Goal: Task Accomplishment & Management: Use online tool/utility

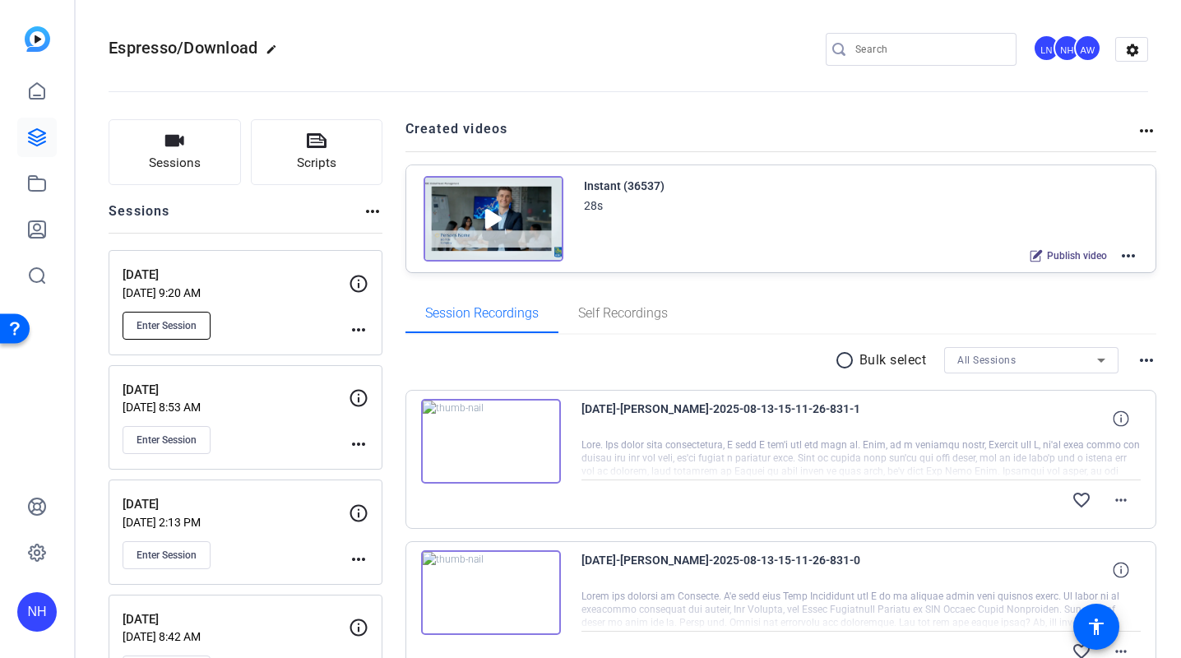
scroll to position [2, 0]
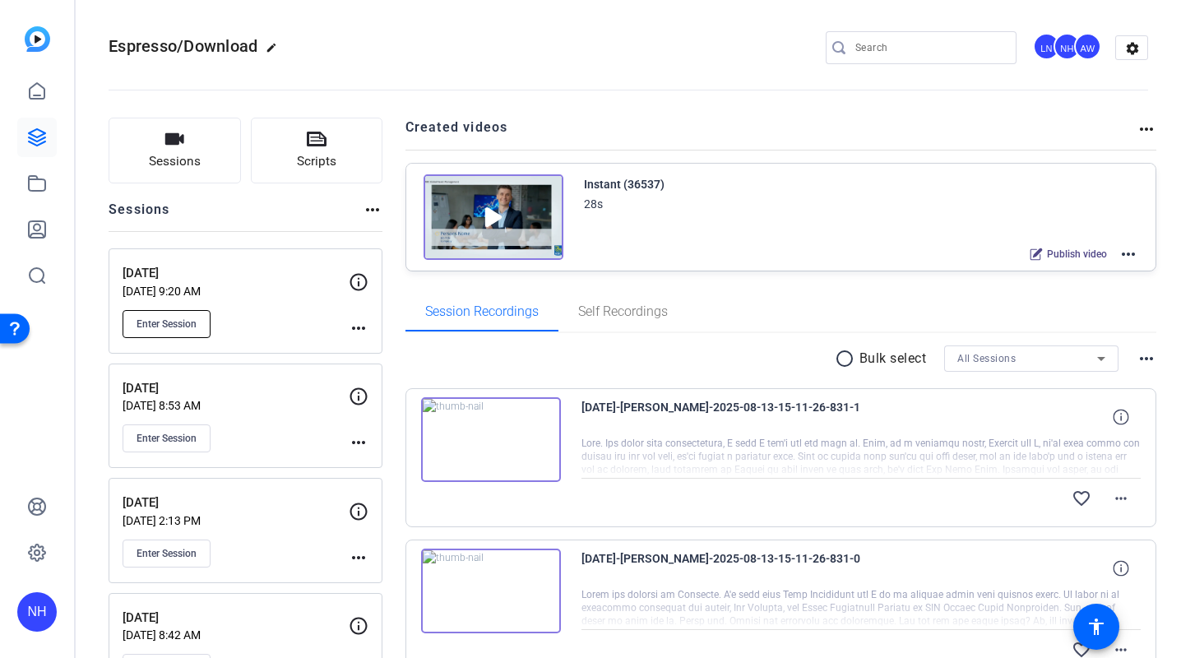
click at [167, 321] on span "Enter Session" at bounding box center [167, 323] width 60 height 13
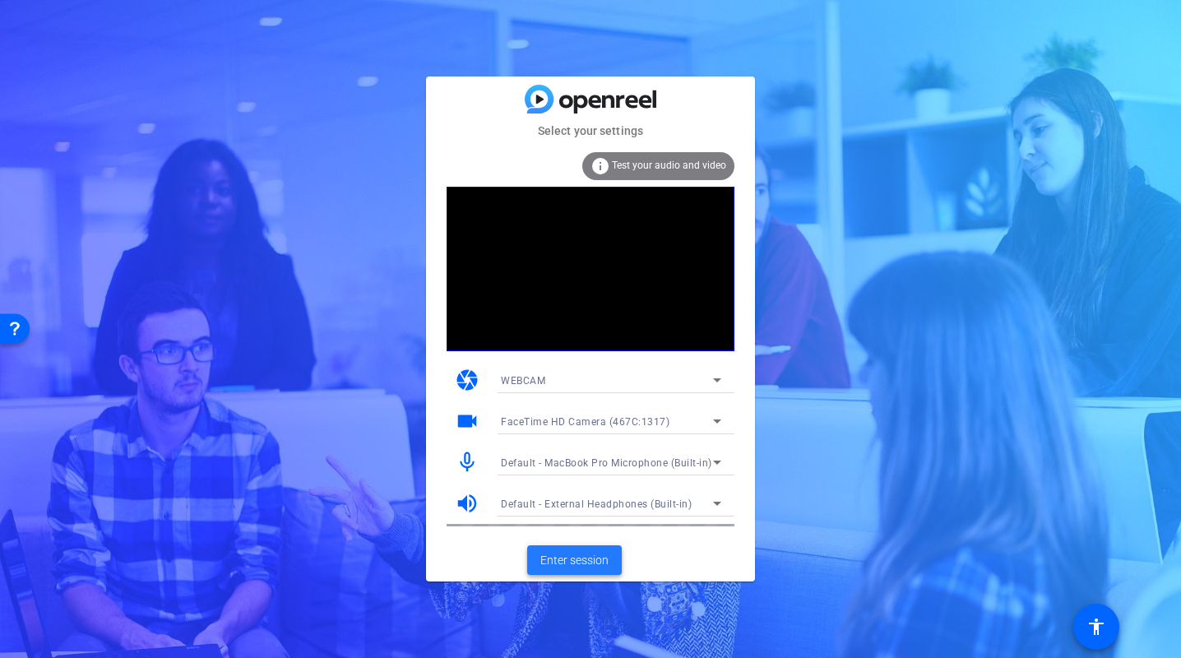
click at [572, 558] on span "Enter session" at bounding box center [574, 560] width 68 height 17
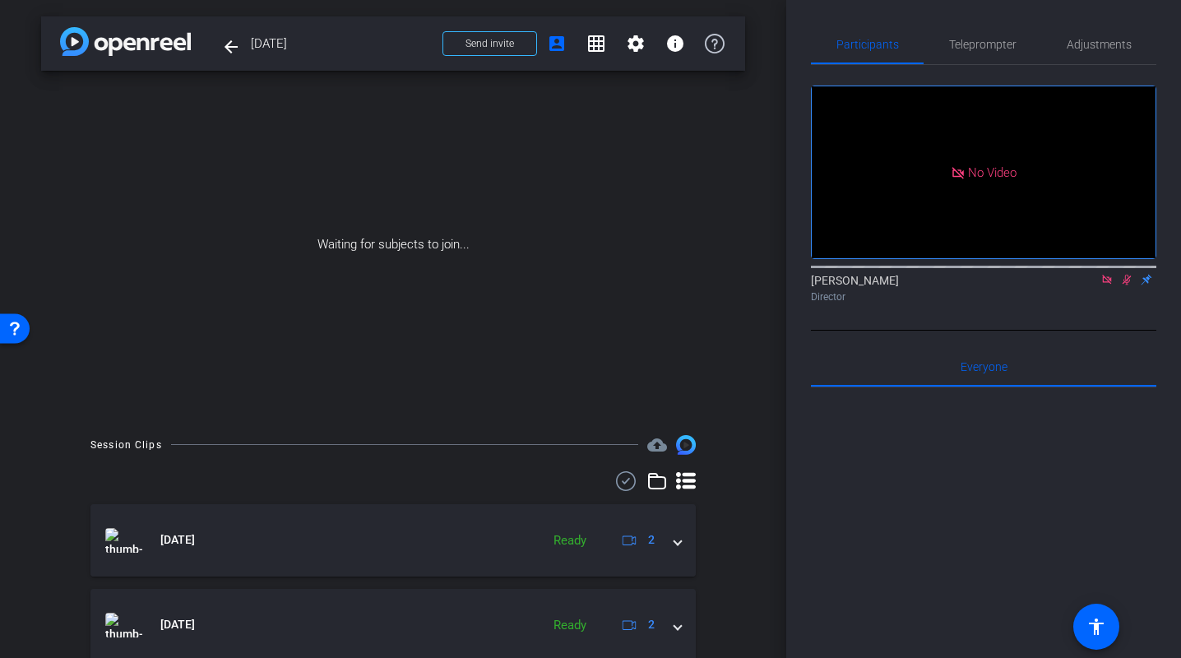
click at [1130, 285] on icon at bounding box center [1126, 280] width 9 height 11
click at [1108, 284] on icon at bounding box center [1106, 279] width 9 height 9
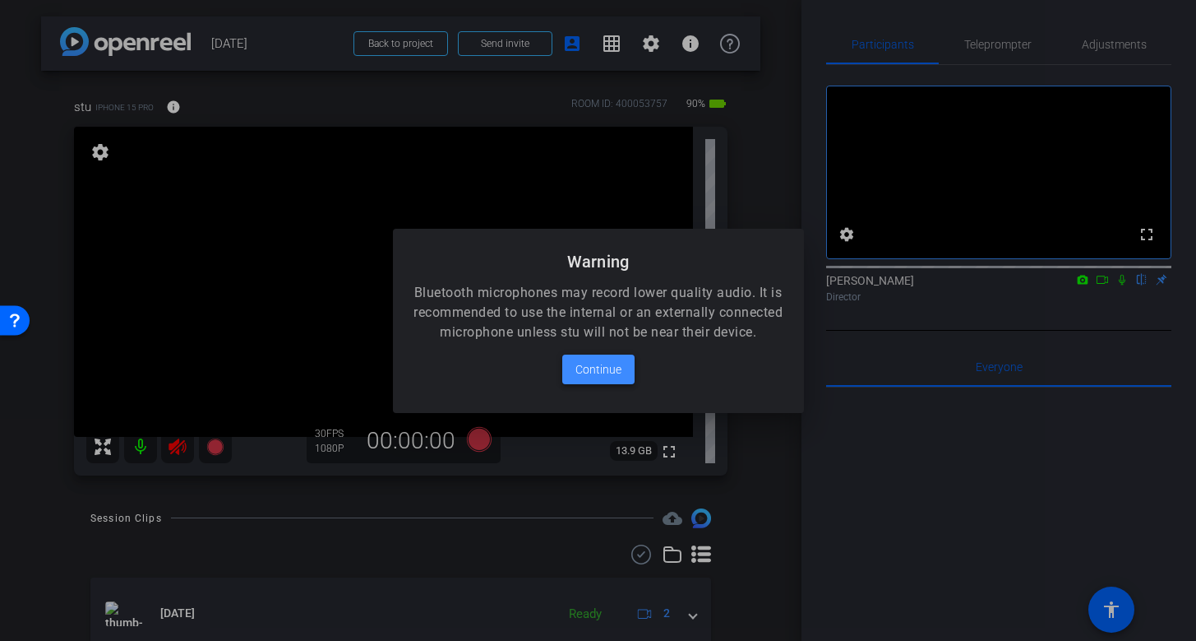
click at [609, 373] on span "Continue" at bounding box center [599, 369] width 46 height 20
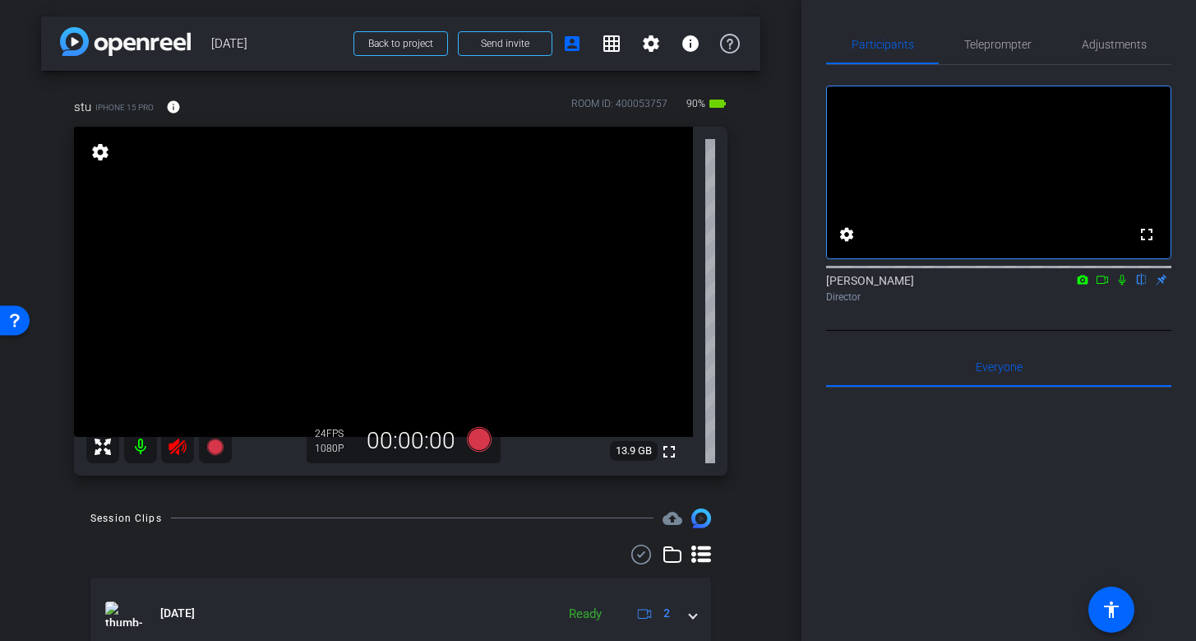
click at [178, 443] on icon at bounding box center [178, 447] width 20 height 20
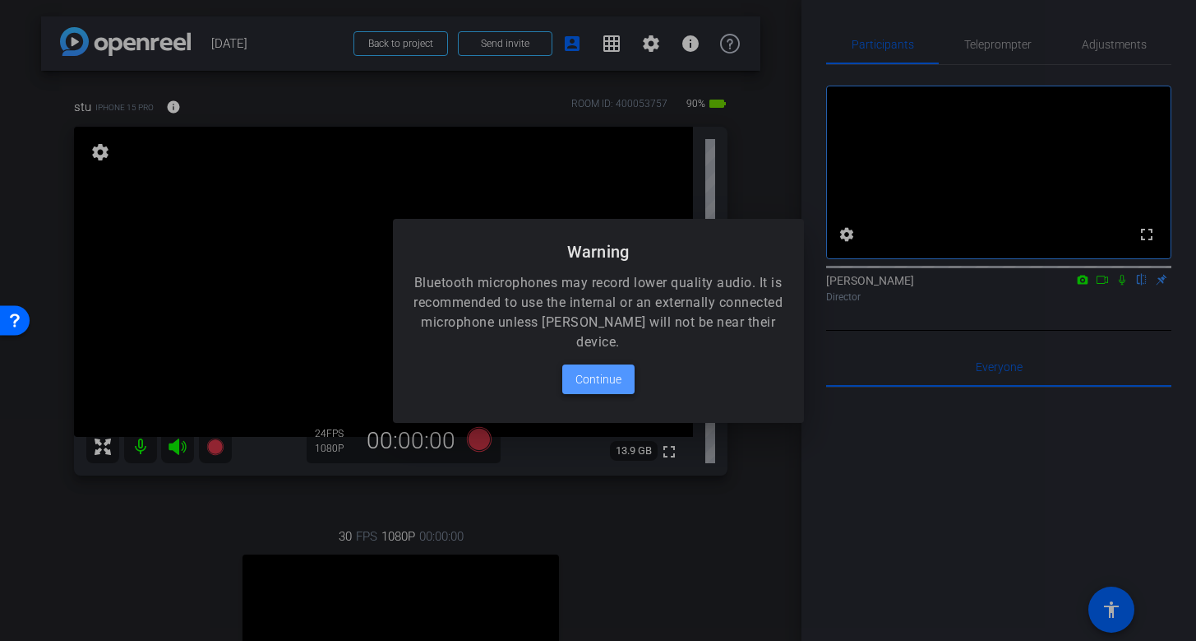
click at [584, 382] on span "Continue" at bounding box center [599, 379] width 46 height 20
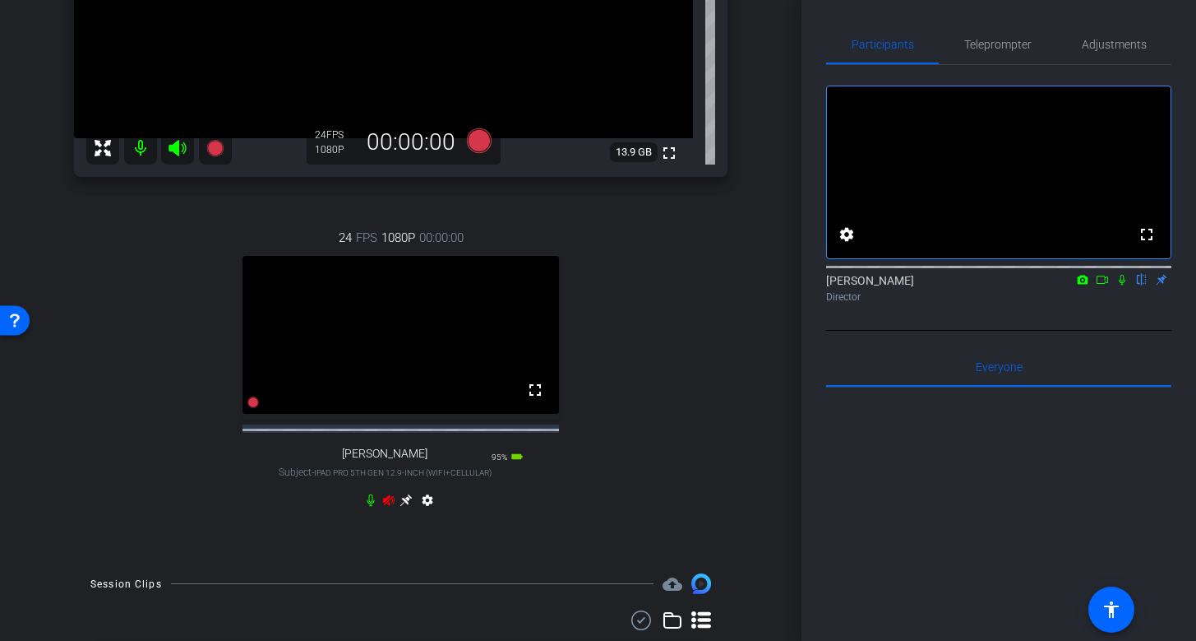
scroll to position [325, 0]
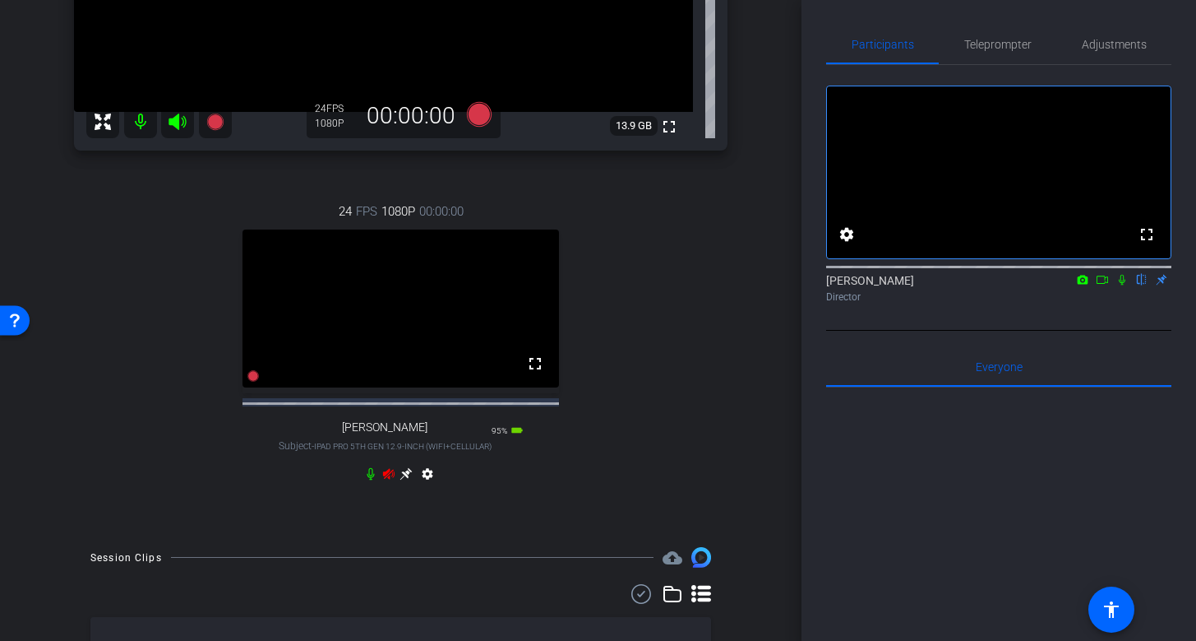
click at [388, 479] on icon at bounding box center [389, 474] width 12 height 11
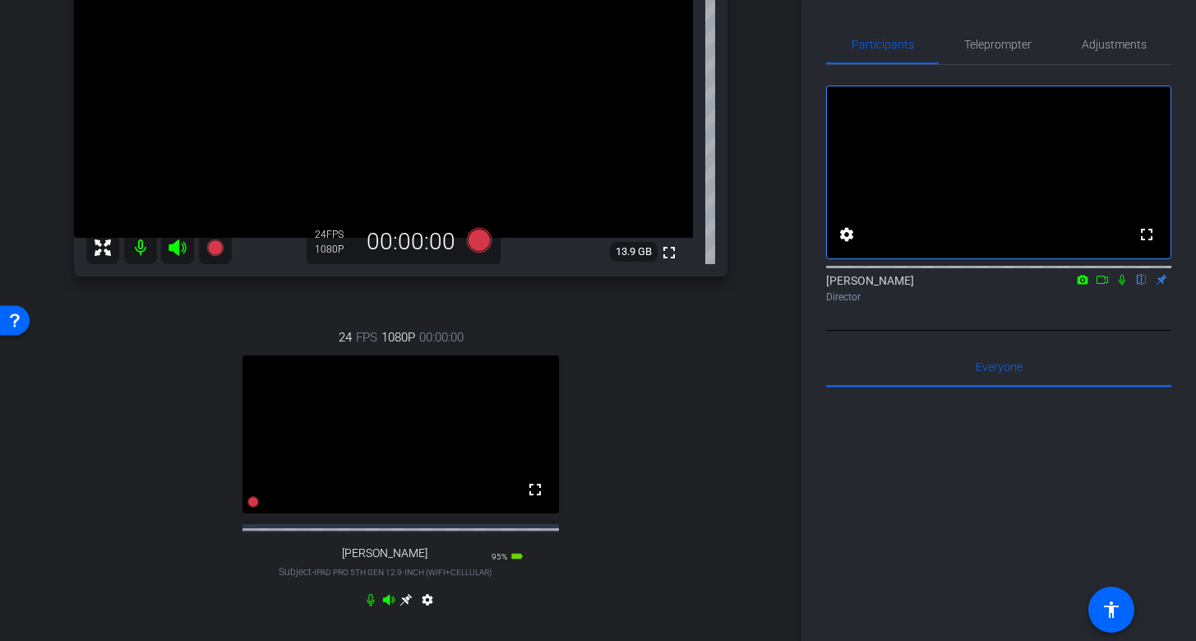
scroll to position [204, 0]
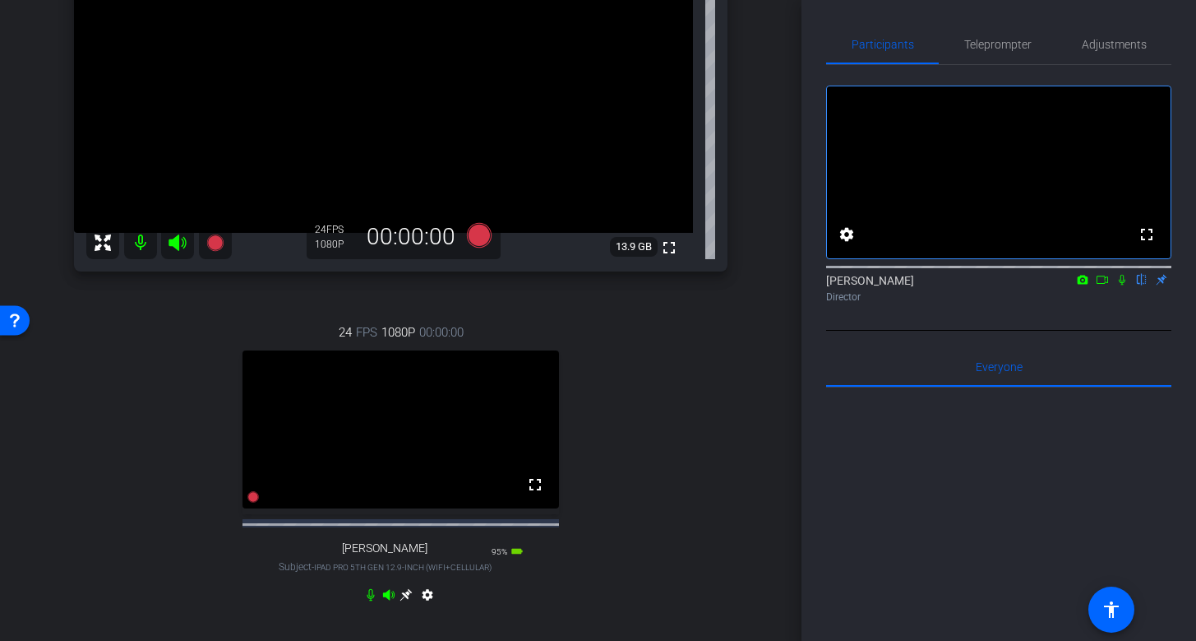
click at [405, 601] on icon at bounding box center [406, 594] width 13 height 13
drag, startPoint x: 1120, startPoint y: 299, endPoint x: 1120, endPoint y: 356, distance: 56.7
click at [1120, 285] on icon at bounding box center [1122, 280] width 13 height 12
click at [1123, 39] on span "Adjustments" at bounding box center [1114, 45] width 65 height 12
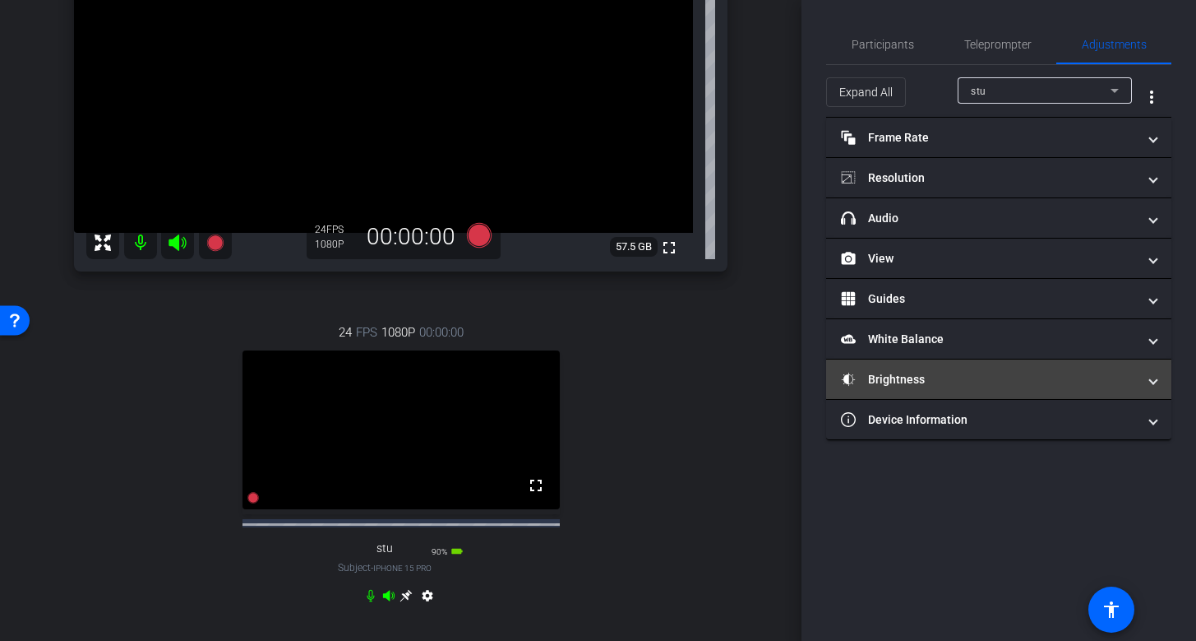
click at [982, 375] on mat-panel-title "Brightness" at bounding box center [989, 379] width 296 height 17
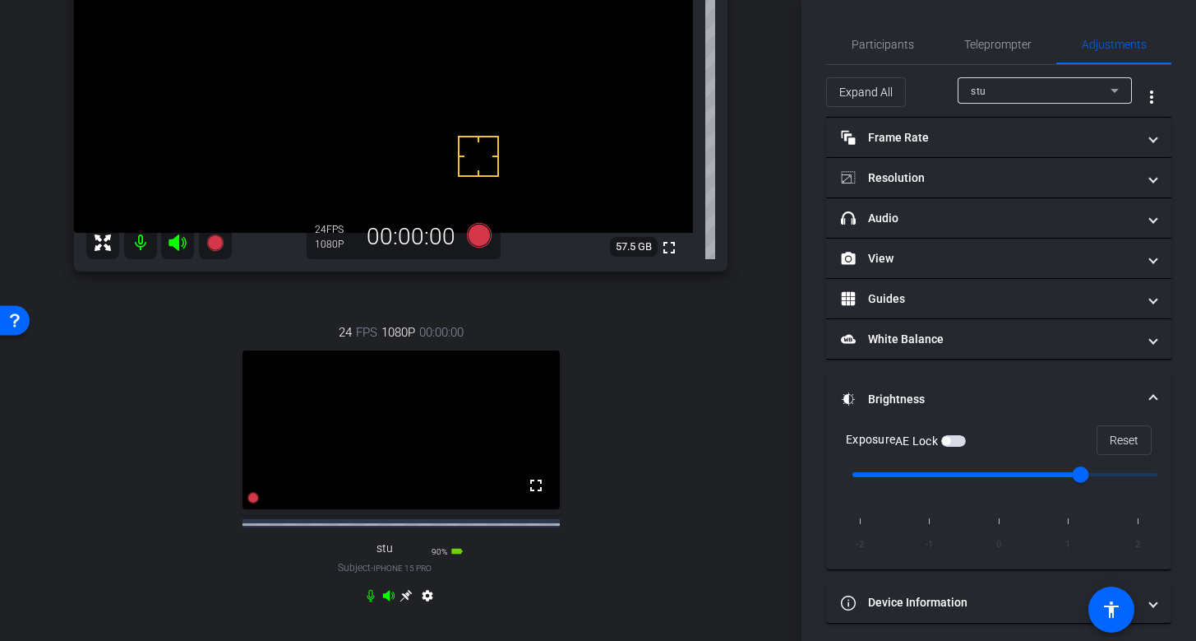
click at [958, 437] on span "button" at bounding box center [954, 441] width 25 height 12
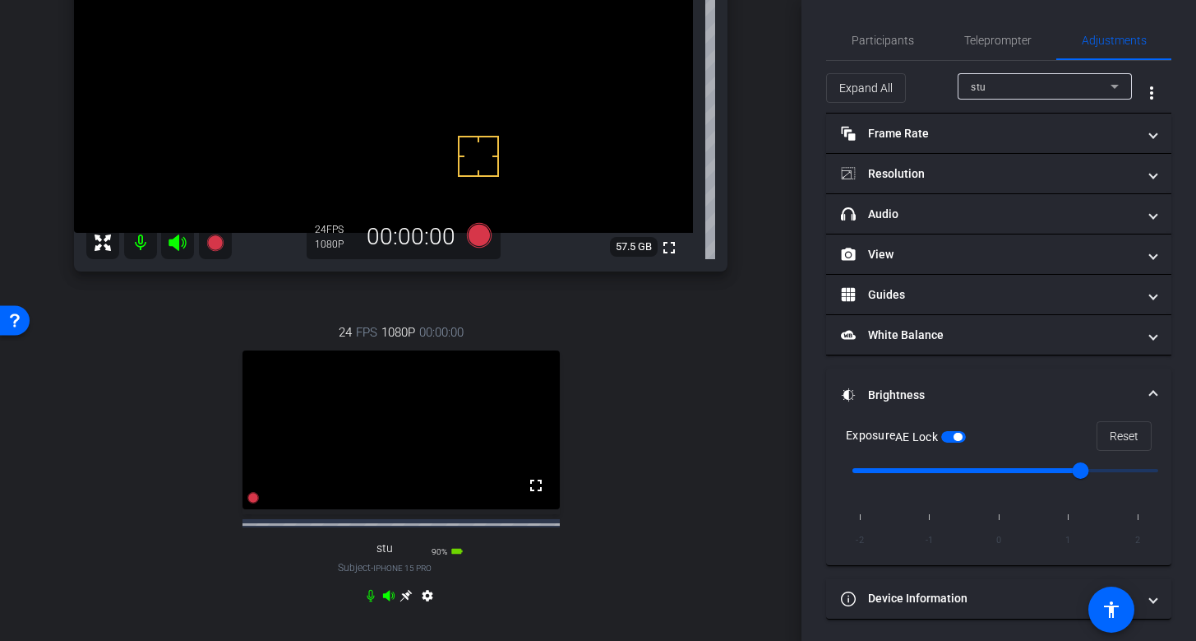
scroll to position [5, 0]
drag, startPoint x: 1082, startPoint y: 467, endPoint x: 1155, endPoint y: 471, distance: 73.3
click at [1155, 471] on input "range" at bounding box center [1005, 469] width 340 height 36
click at [958, 433] on span "button" at bounding box center [958, 436] width 8 height 8
click at [1002, 465] on input "range" at bounding box center [1005, 469] width 340 height 36
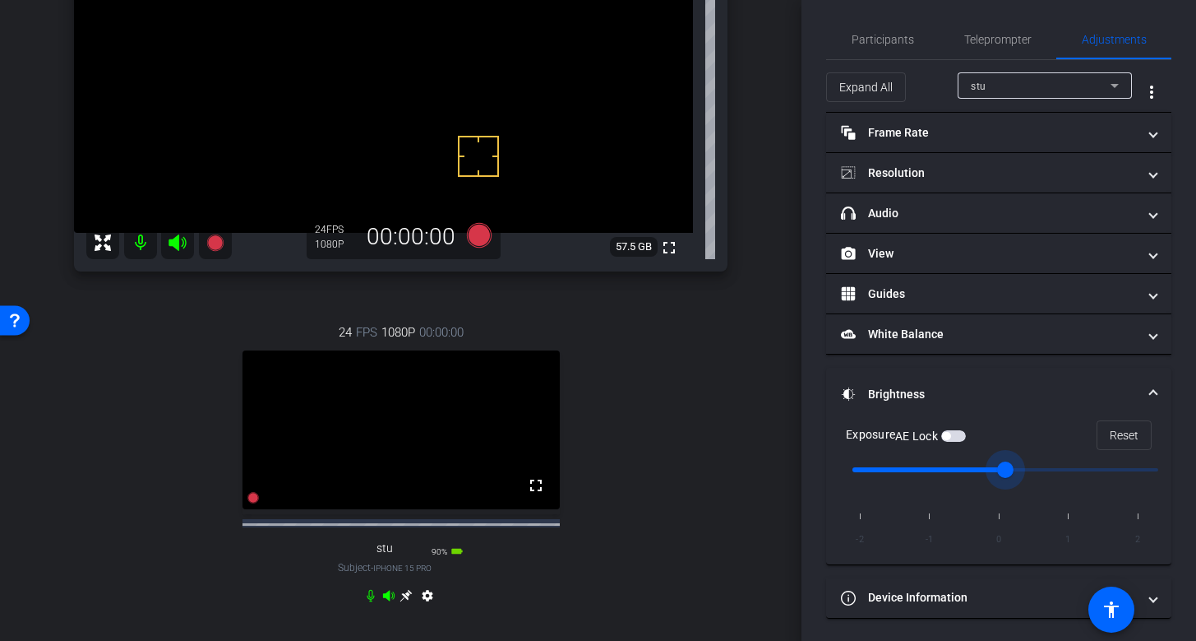
click at [1040, 80] on div "stu" at bounding box center [1041, 86] width 140 height 21
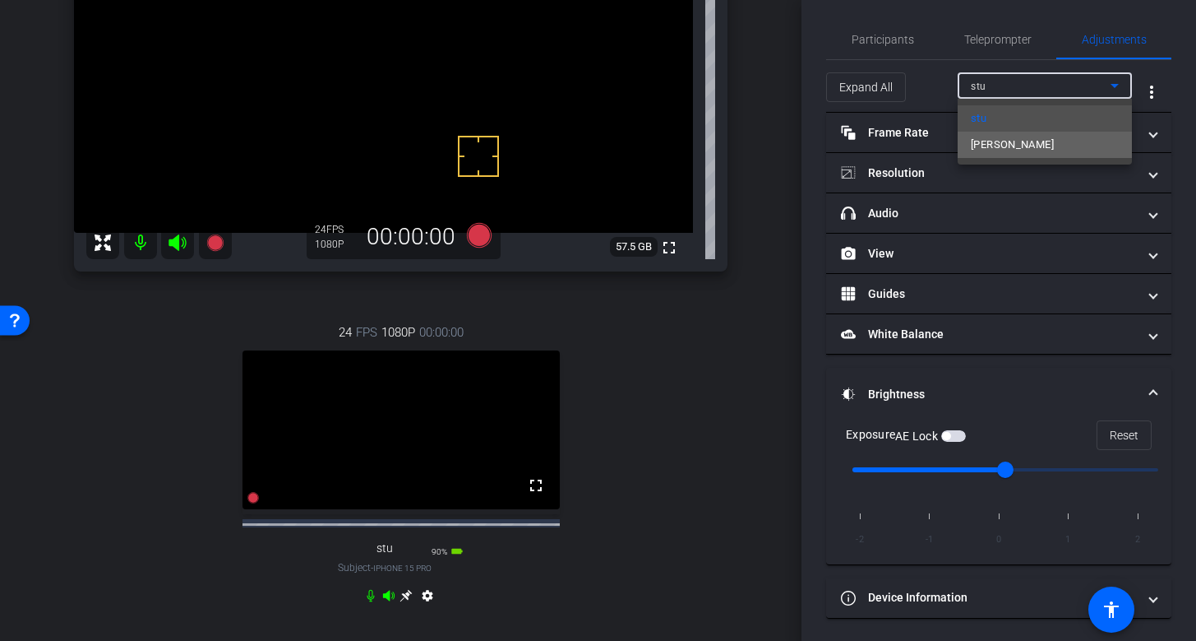
click at [1008, 139] on mat-option "Dave" at bounding box center [1045, 145] width 174 height 26
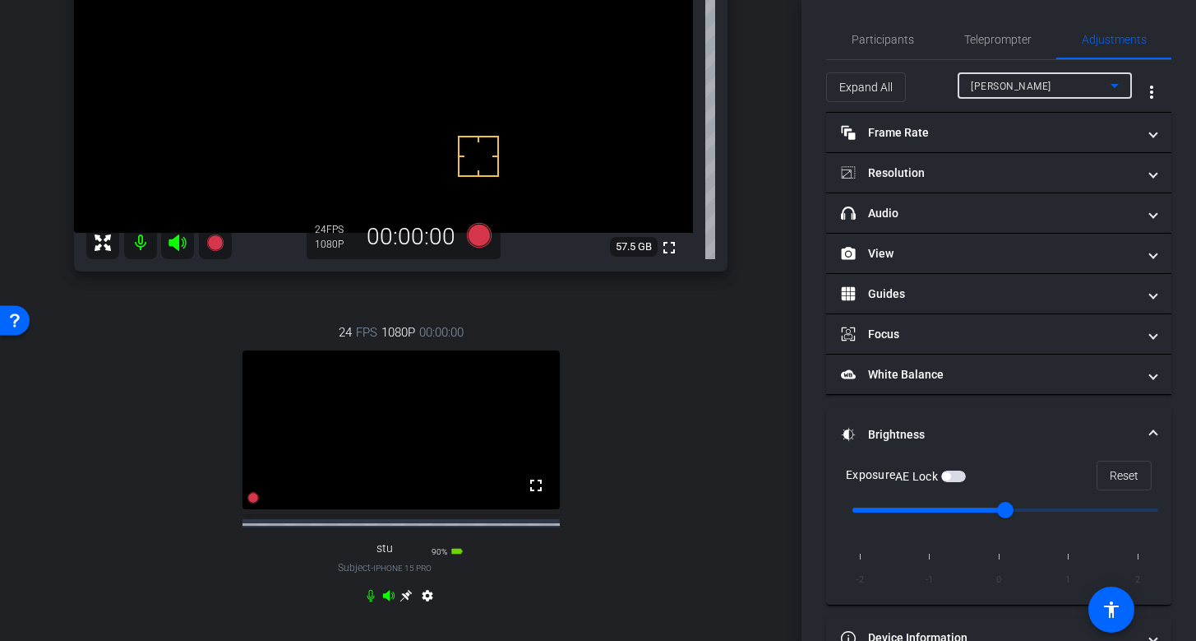
click at [1014, 86] on div "Dave" at bounding box center [1041, 86] width 140 height 21
click at [1011, 120] on mat-option "stu" at bounding box center [1045, 118] width 174 height 26
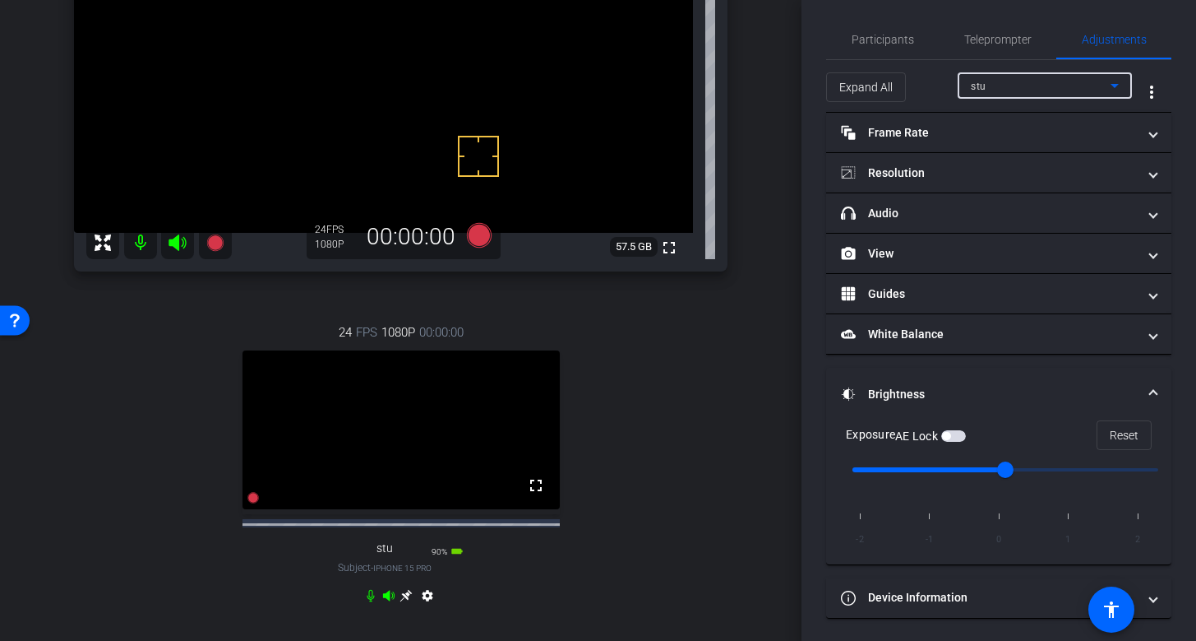
click at [958, 434] on span "button" at bounding box center [954, 436] width 25 height 12
click at [1053, 86] on div "stu" at bounding box center [1041, 86] width 140 height 21
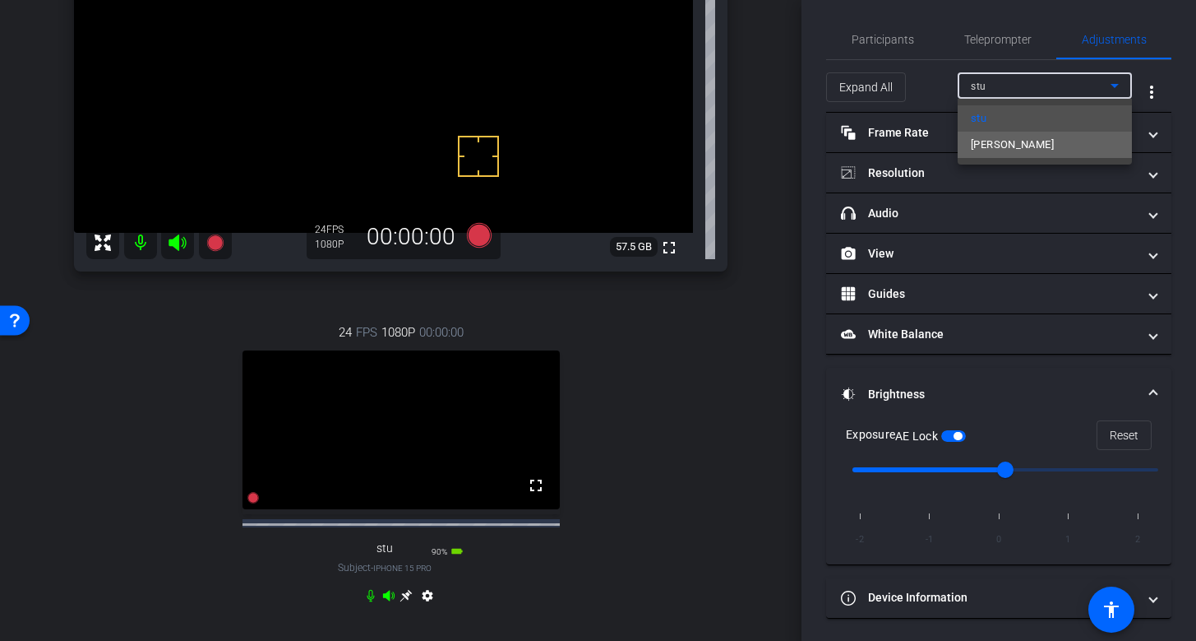
click at [992, 146] on span "Dave" at bounding box center [1012, 145] width 83 height 20
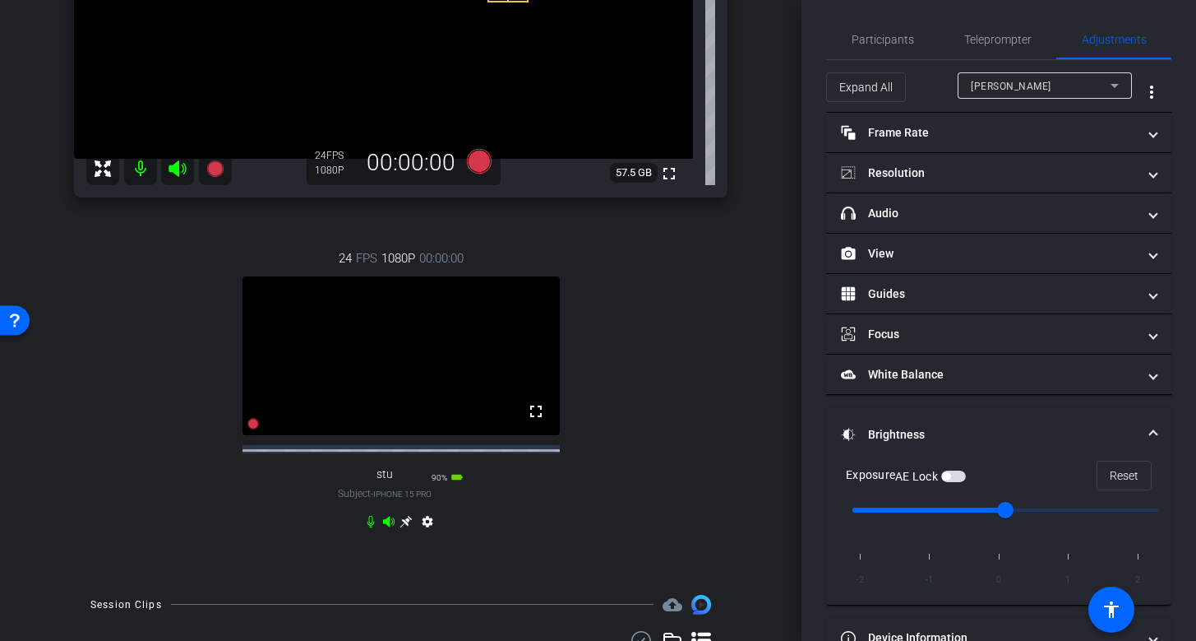
scroll to position [328, 0]
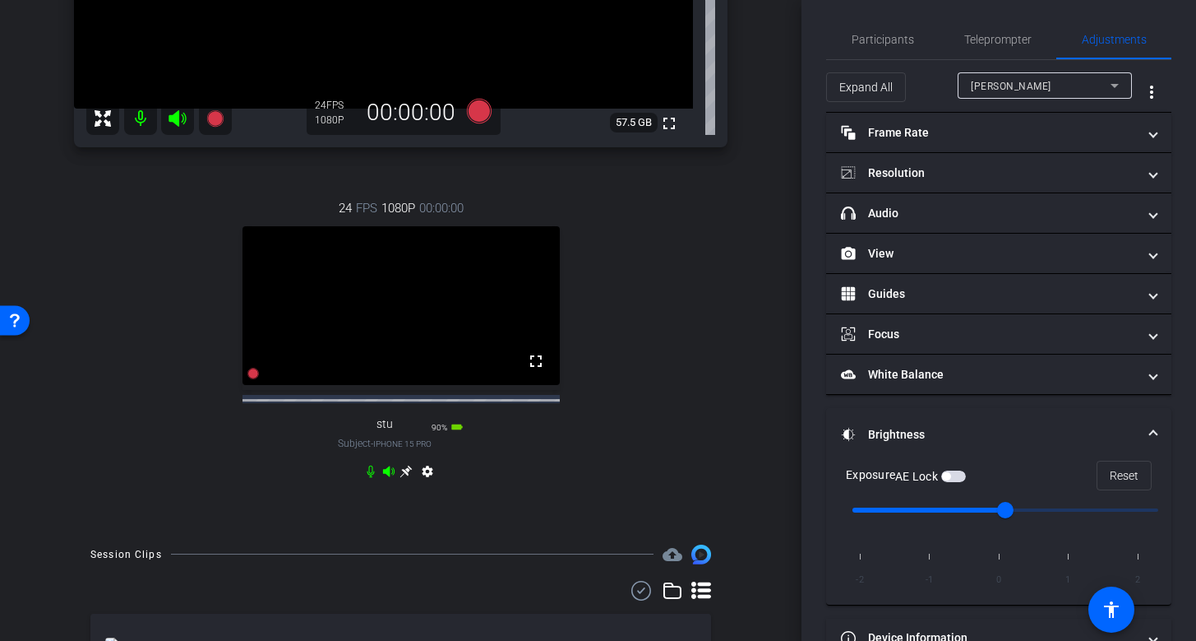
click at [409, 477] on icon at bounding box center [406, 471] width 12 height 12
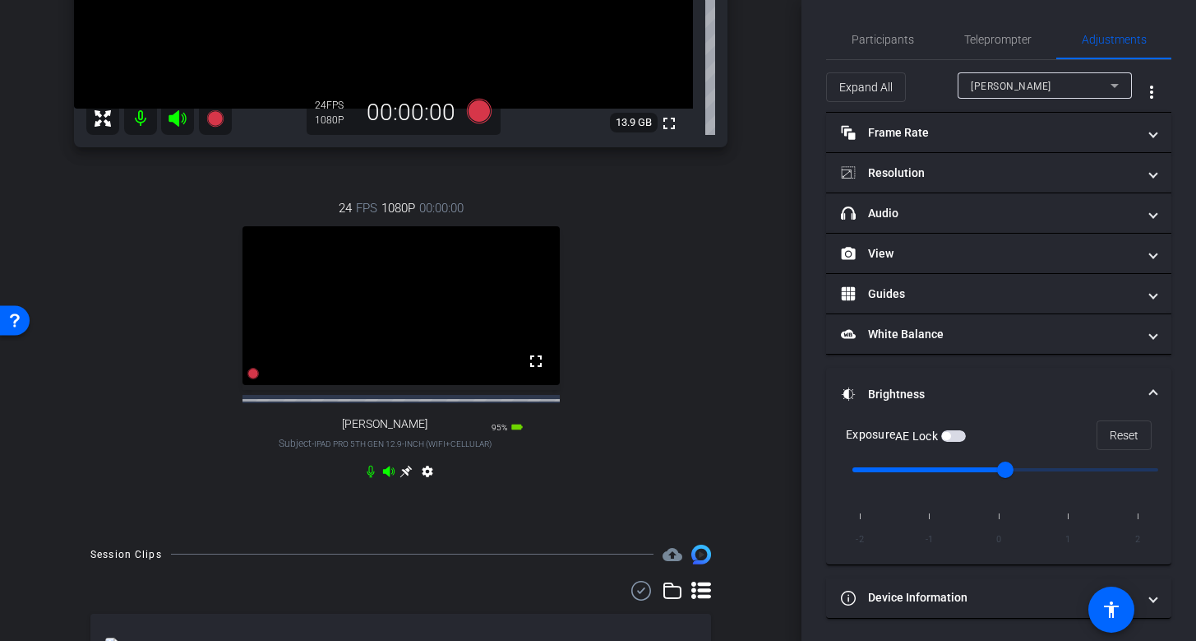
click at [406, 478] on icon at bounding box center [406, 471] width 13 height 13
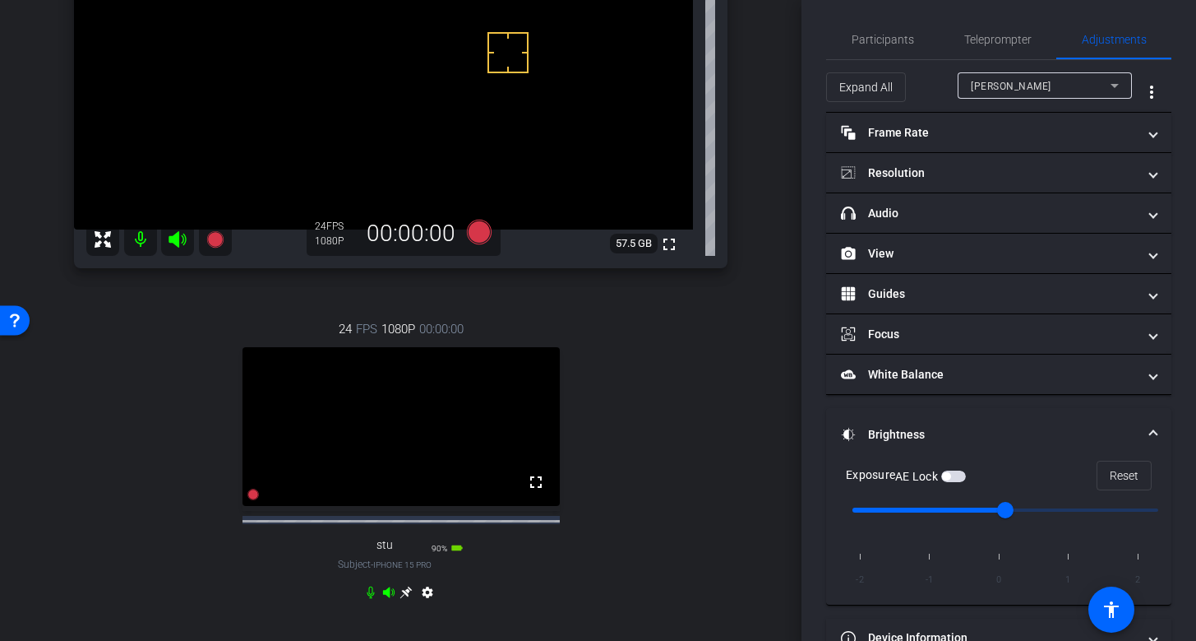
scroll to position [0, 0]
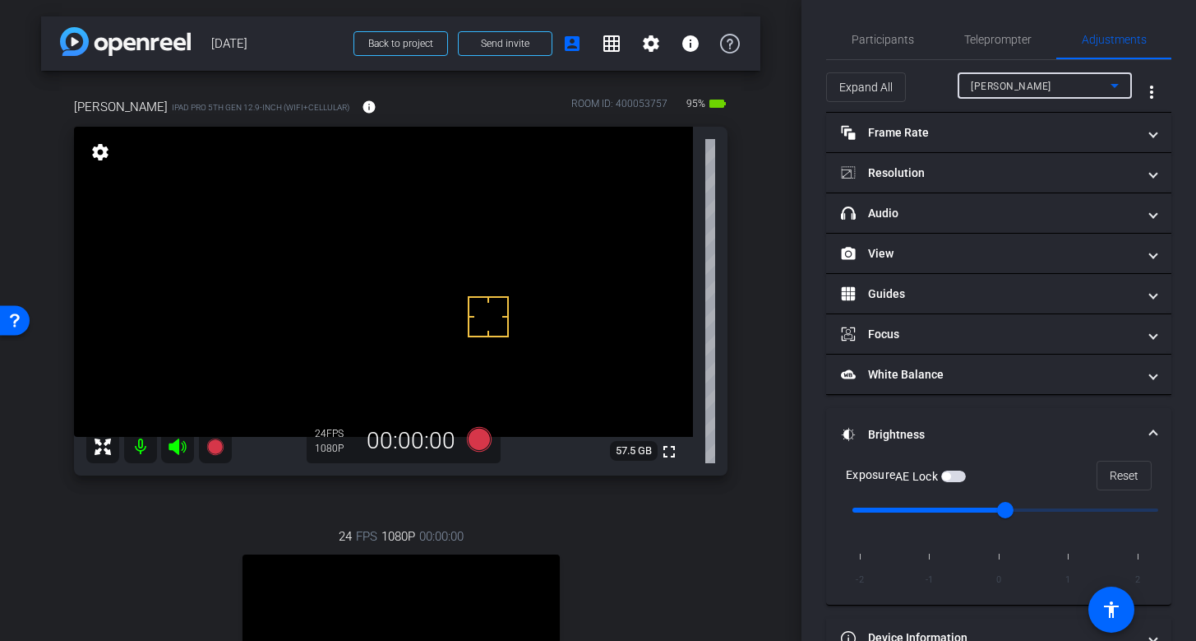
click at [1026, 85] on div "Dave" at bounding box center [1041, 86] width 140 height 21
click at [1022, 116] on mat-option "stu" at bounding box center [1045, 118] width 174 height 26
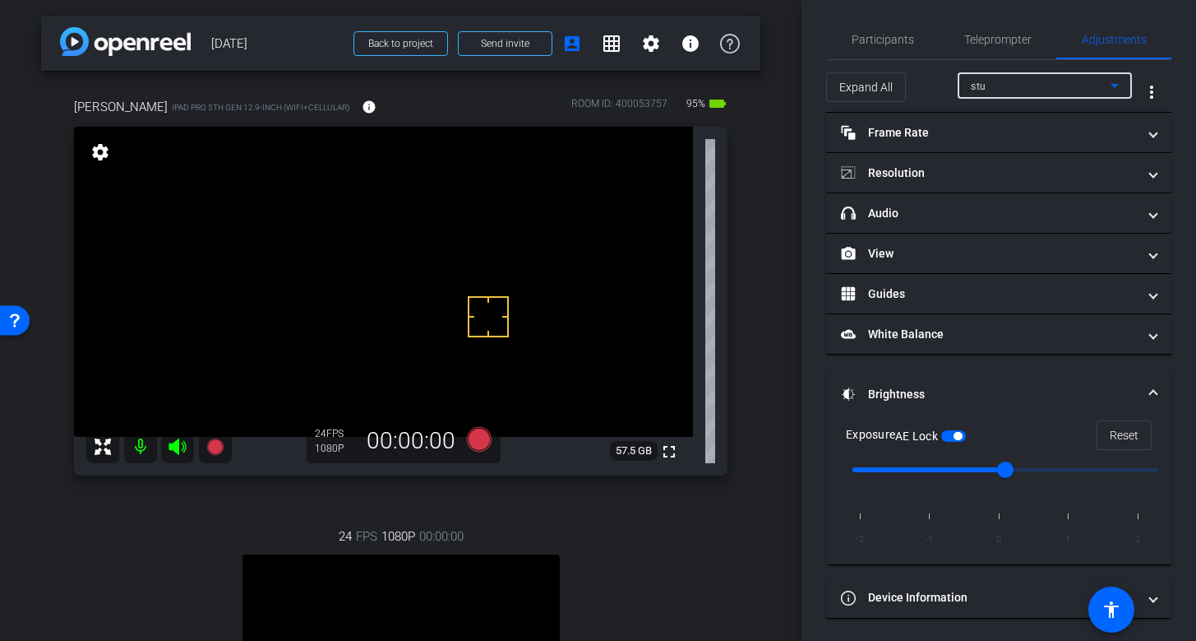
click at [1048, 83] on div "stu" at bounding box center [1041, 86] width 140 height 21
click at [1011, 146] on mat-option "Dave" at bounding box center [1045, 145] width 174 height 26
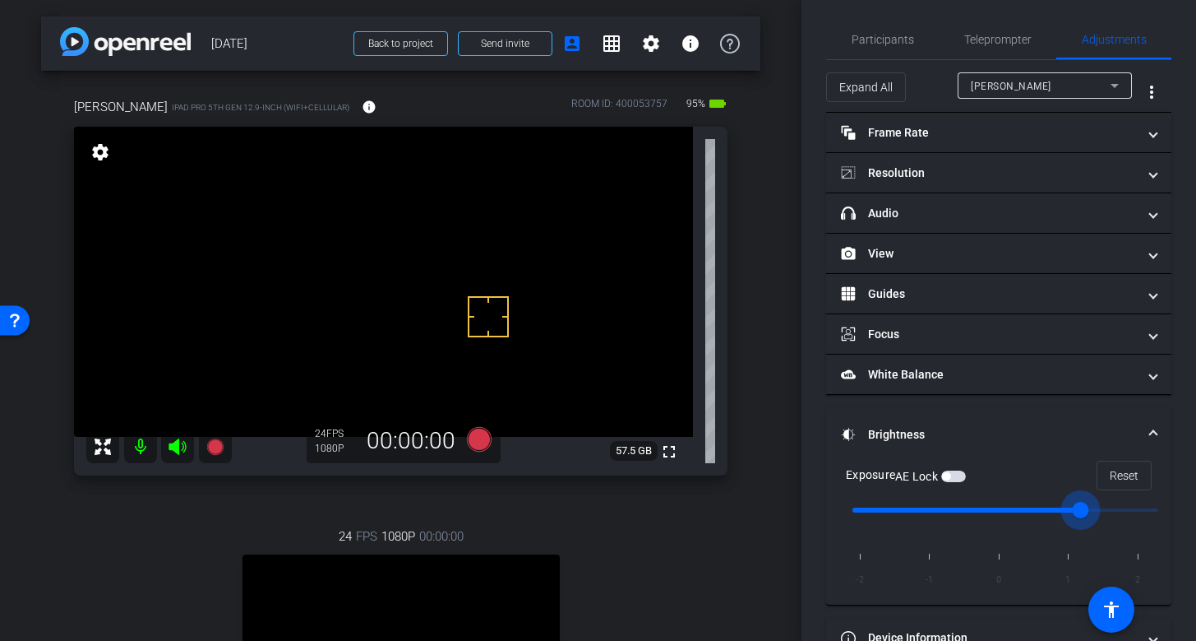
drag, startPoint x: 1004, startPoint y: 510, endPoint x: 1059, endPoint y: 511, distance: 55.1
click at [1059, 511] on input "range" at bounding box center [1005, 510] width 340 height 36
drag, startPoint x: 1081, startPoint y: 511, endPoint x: 968, endPoint y: 511, distance: 113.5
click at [968, 511] on input "range" at bounding box center [1005, 510] width 340 height 36
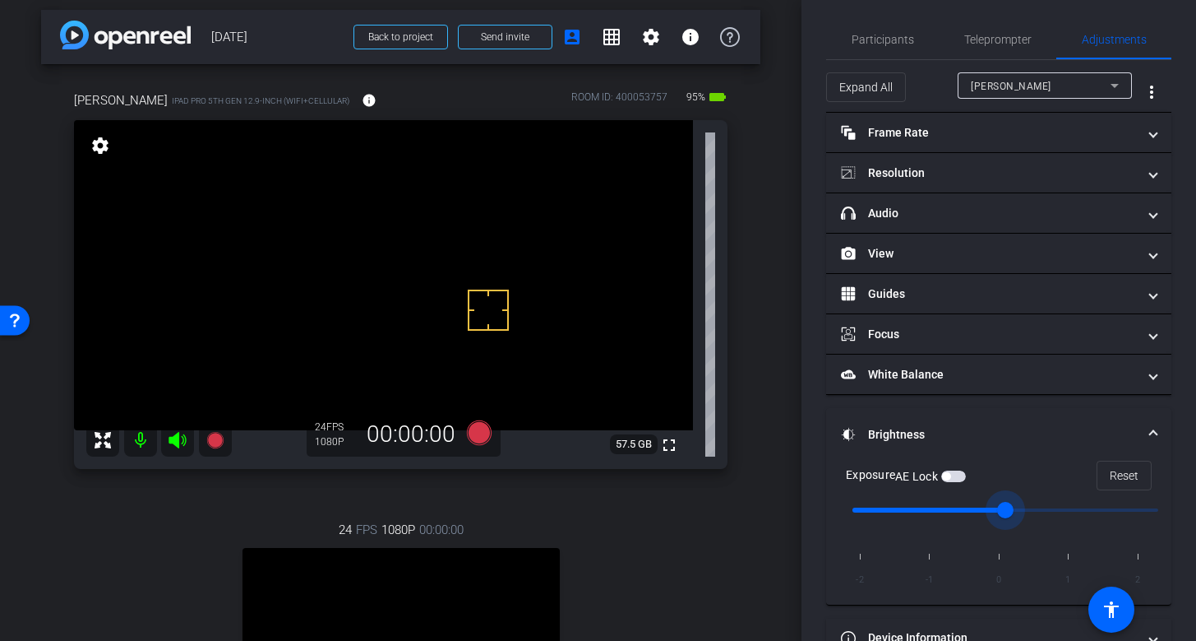
scroll to position [6, 0]
click at [951, 476] on span "button" at bounding box center [946, 476] width 8 height 8
drag, startPoint x: 1008, startPoint y: 506, endPoint x: 1065, endPoint y: 505, distance: 56.7
click at [1065, 505] on input "range" at bounding box center [1005, 510] width 340 height 36
type input "-1"
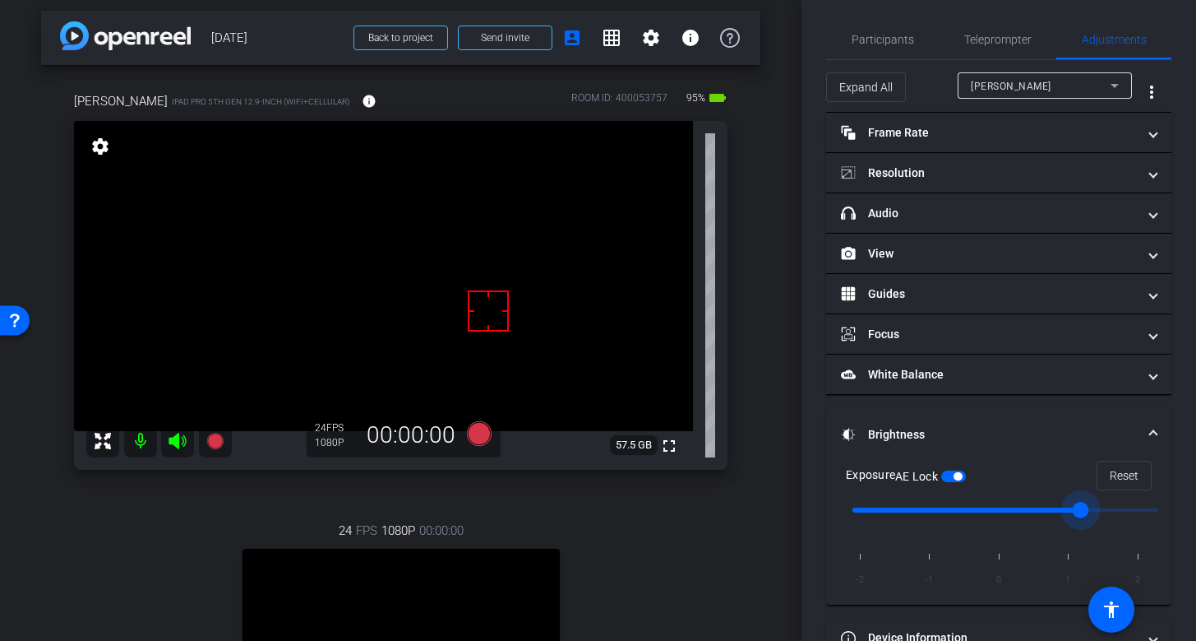
click at [926, 509] on input "range" at bounding box center [1005, 510] width 340 height 36
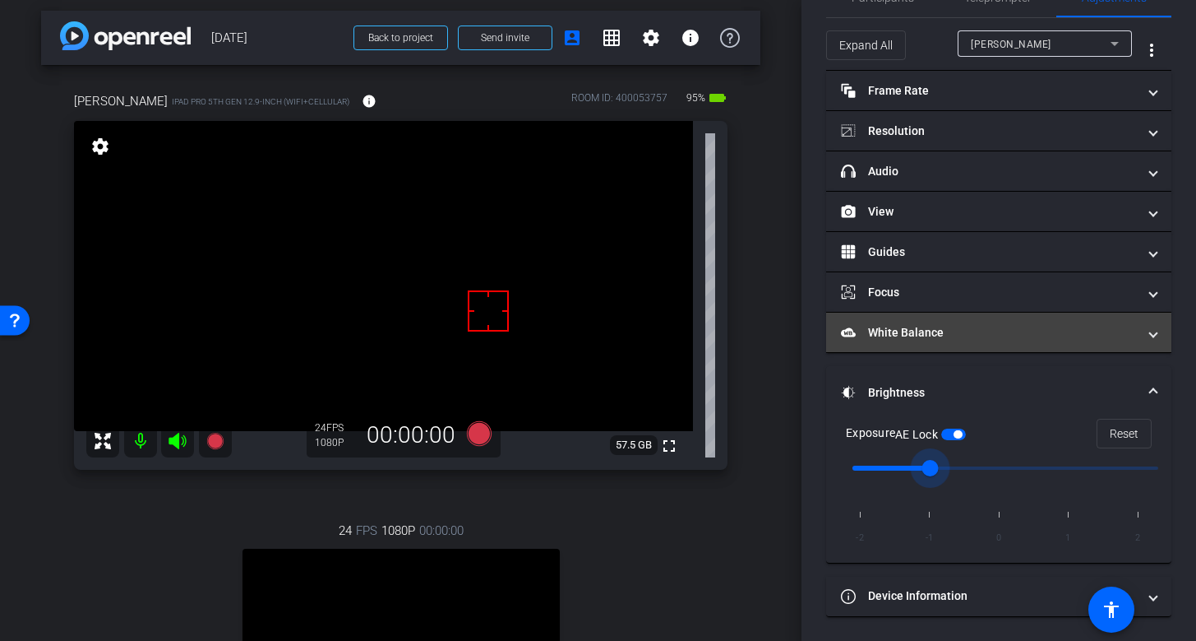
scroll to position [0, 0]
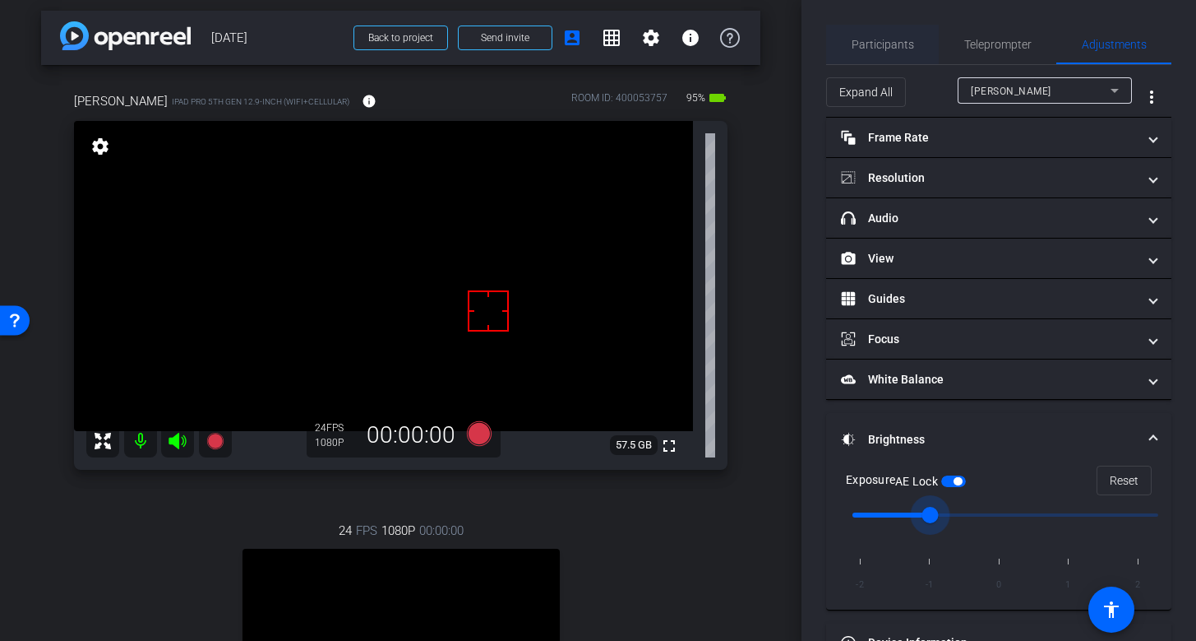
click at [882, 44] on span "Participants" at bounding box center [883, 45] width 62 height 12
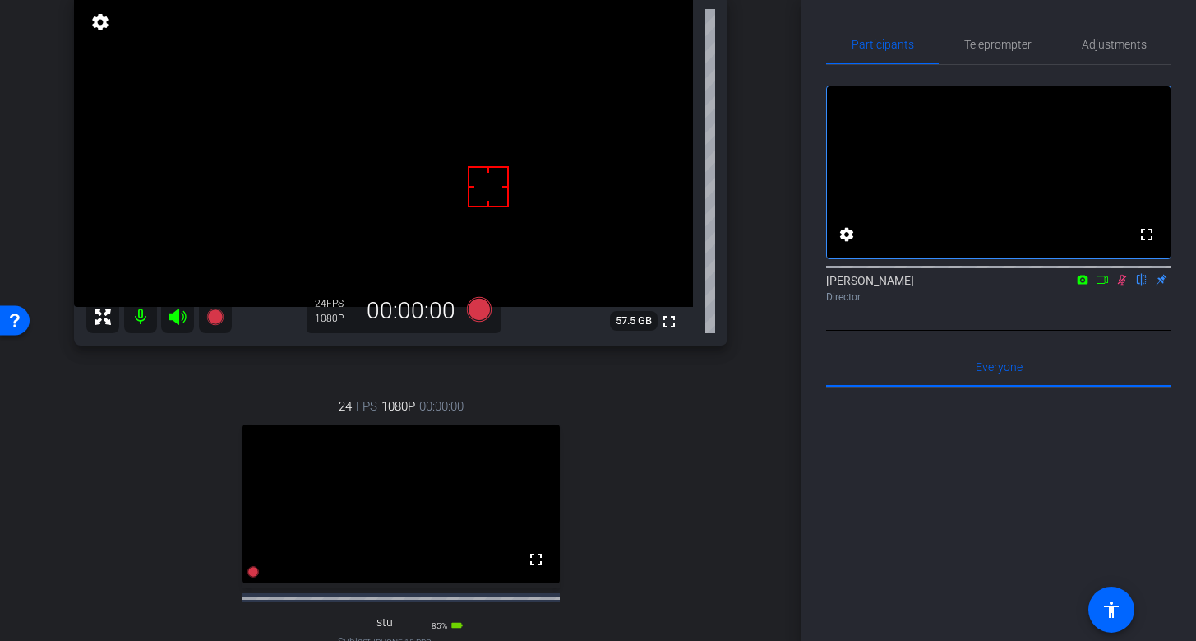
scroll to position [132, 0]
click at [1122, 44] on span "Adjustments" at bounding box center [1114, 45] width 65 height 12
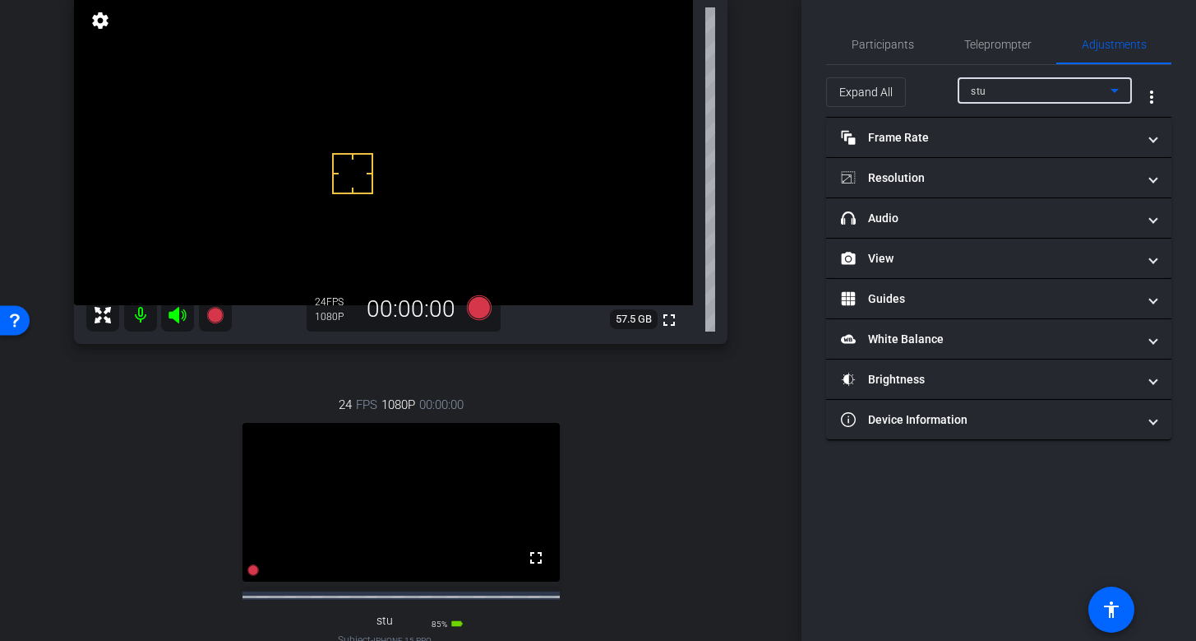
click at [1006, 89] on div "stu" at bounding box center [1041, 91] width 140 height 21
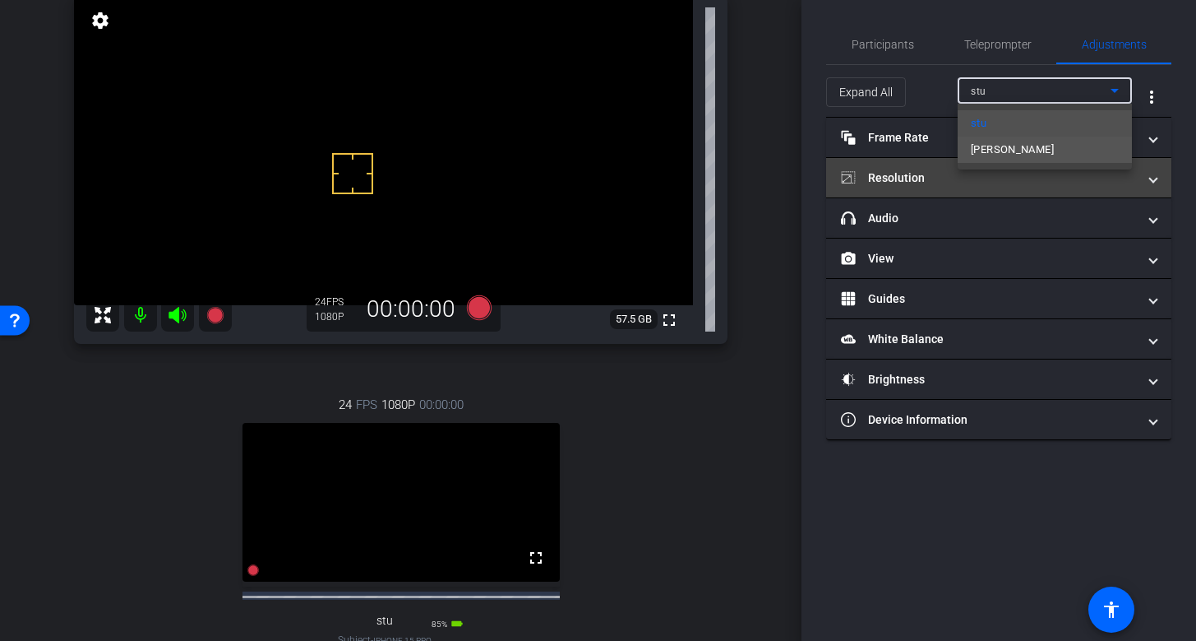
click at [1022, 154] on mat-option "Dave" at bounding box center [1045, 150] width 174 height 26
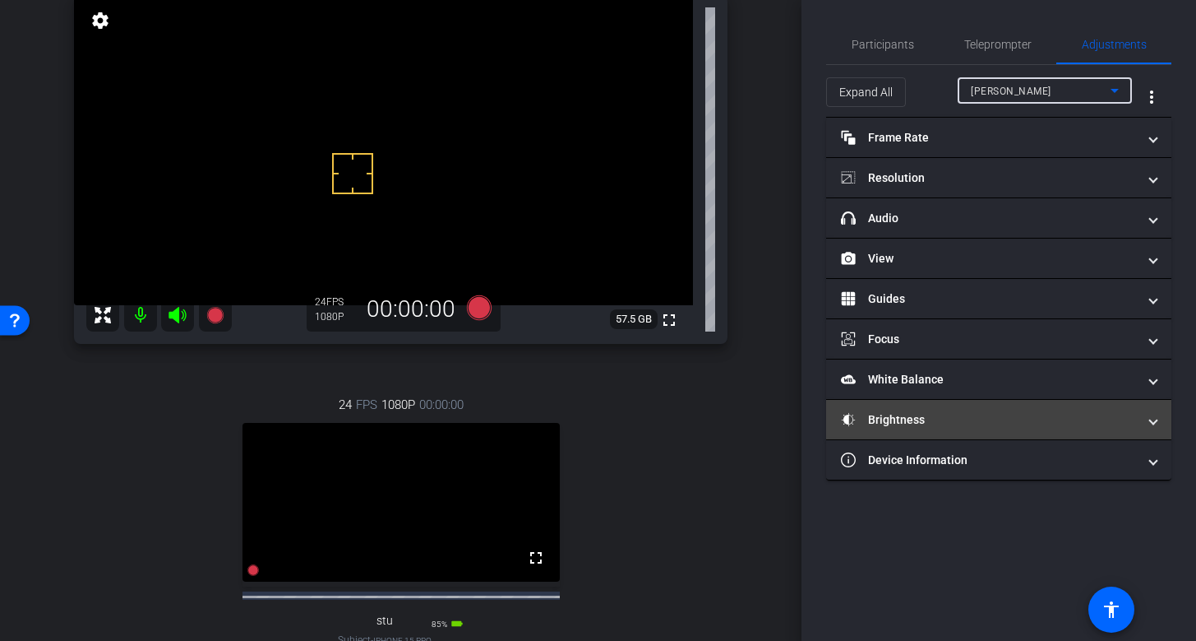
click at [993, 419] on mat-panel-title "Brightness" at bounding box center [989, 419] width 296 height 17
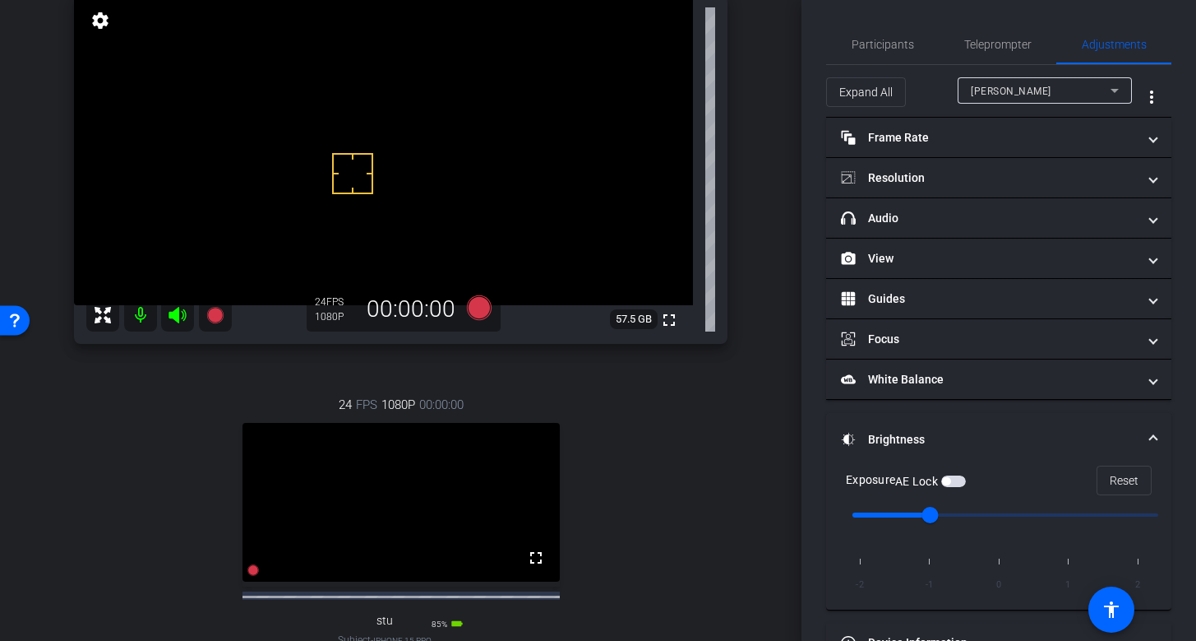
type input "0"
click at [1003, 508] on input "range" at bounding box center [1005, 515] width 340 height 36
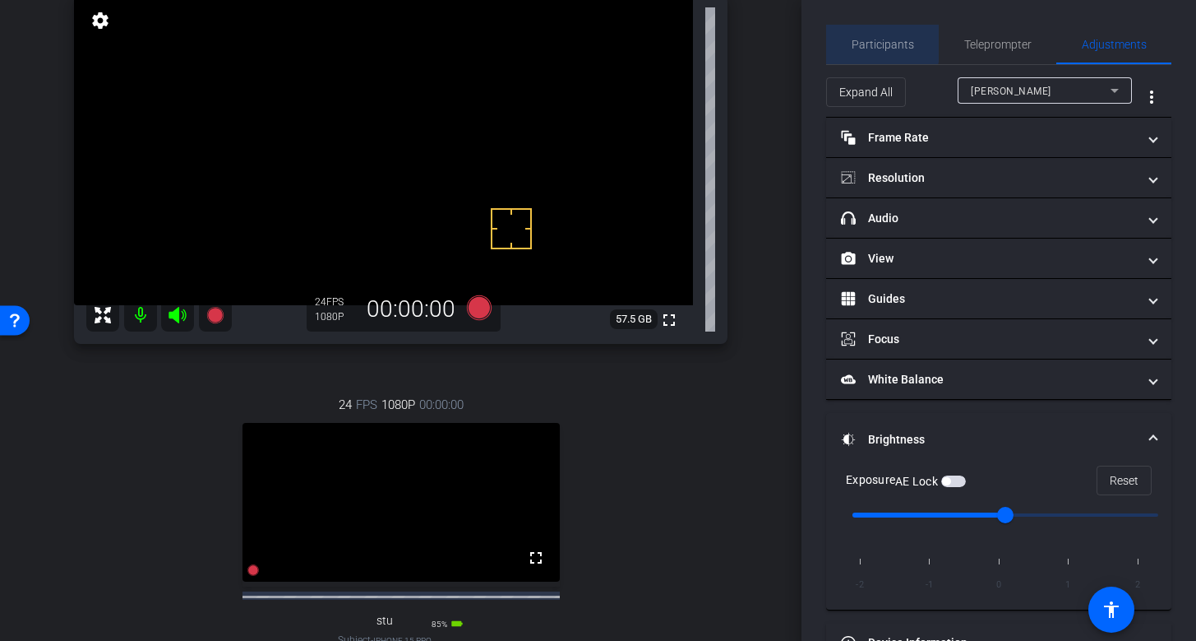
click at [873, 40] on span "Participants" at bounding box center [883, 45] width 62 height 12
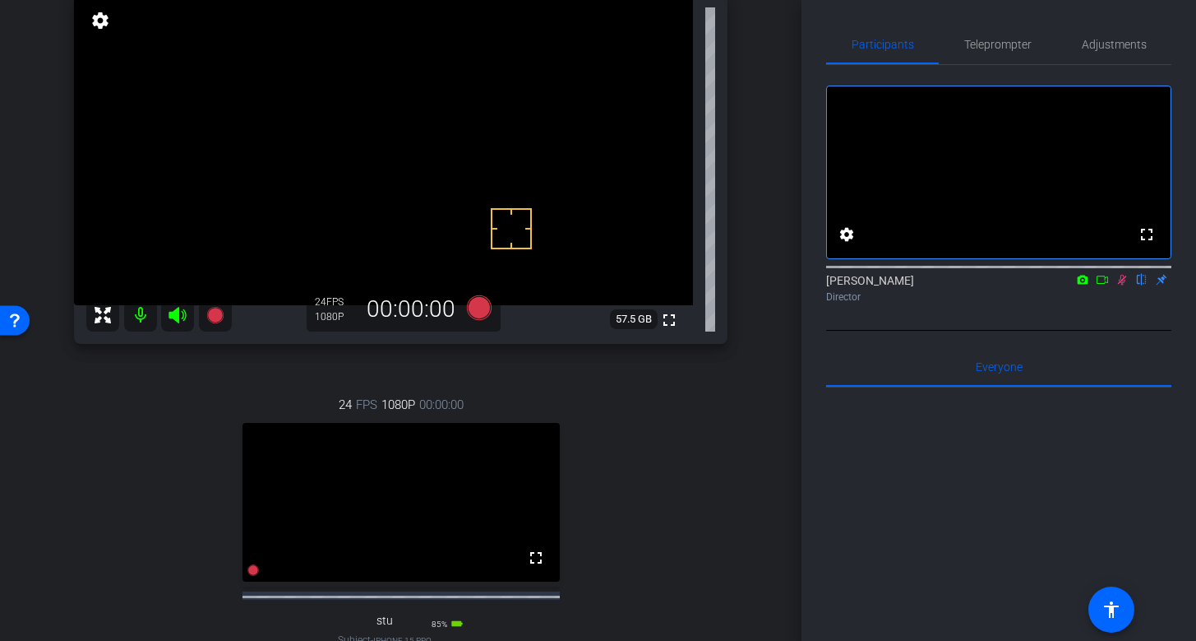
click at [1121, 285] on icon at bounding box center [1122, 280] width 9 height 11
click at [1115, 46] on span "Adjustments" at bounding box center [1114, 45] width 65 height 12
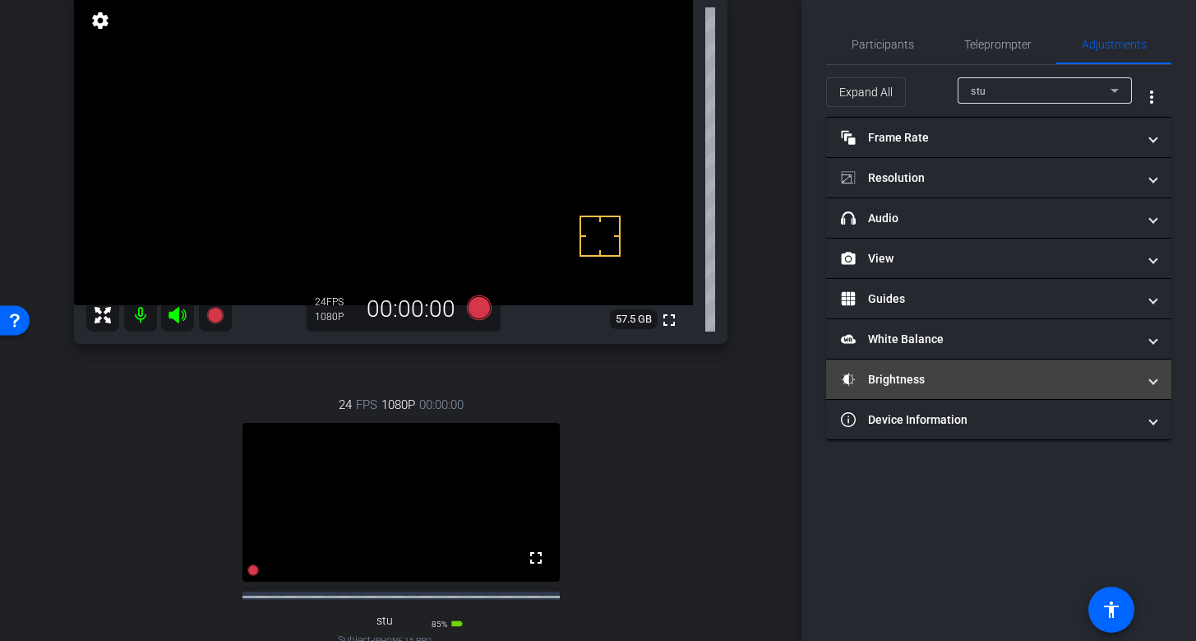
click at [987, 391] on mat-expansion-panel-header "Brightness" at bounding box center [998, 378] width 345 height 39
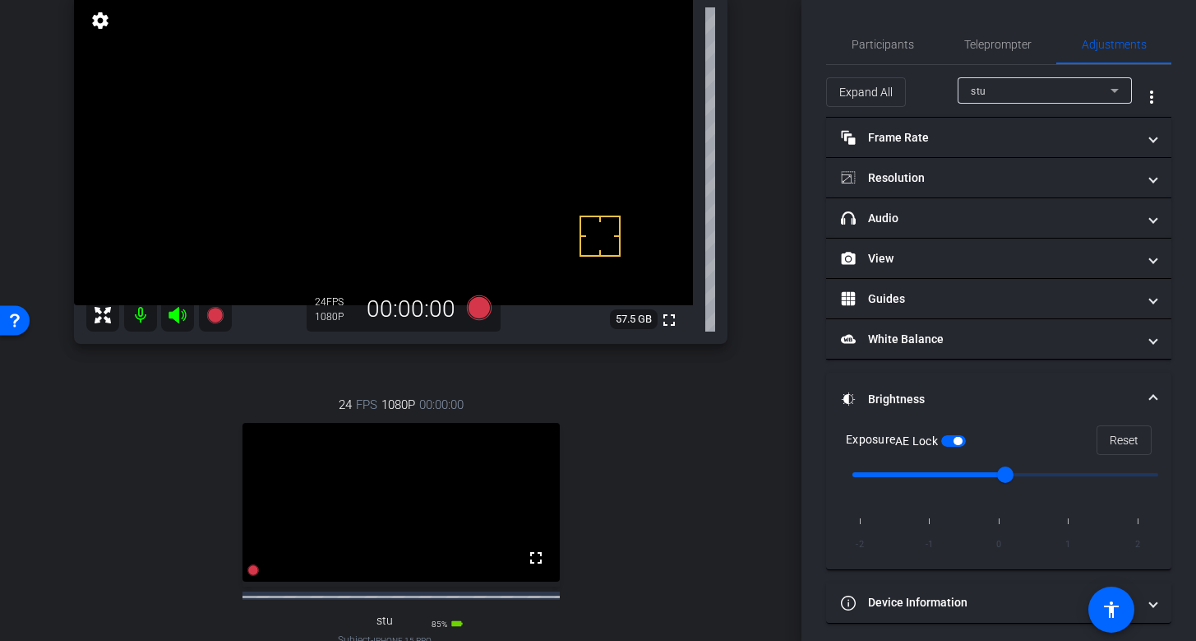
click at [929, 473] on input "range" at bounding box center [1005, 474] width 340 height 36
type input "0"
click at [1005, 474] on input "range" at bounding box center [1005, 474] width 340 height 36
click at [1045, 89] on div "stu" at bounding box center [1041, 91] width 140 height 21
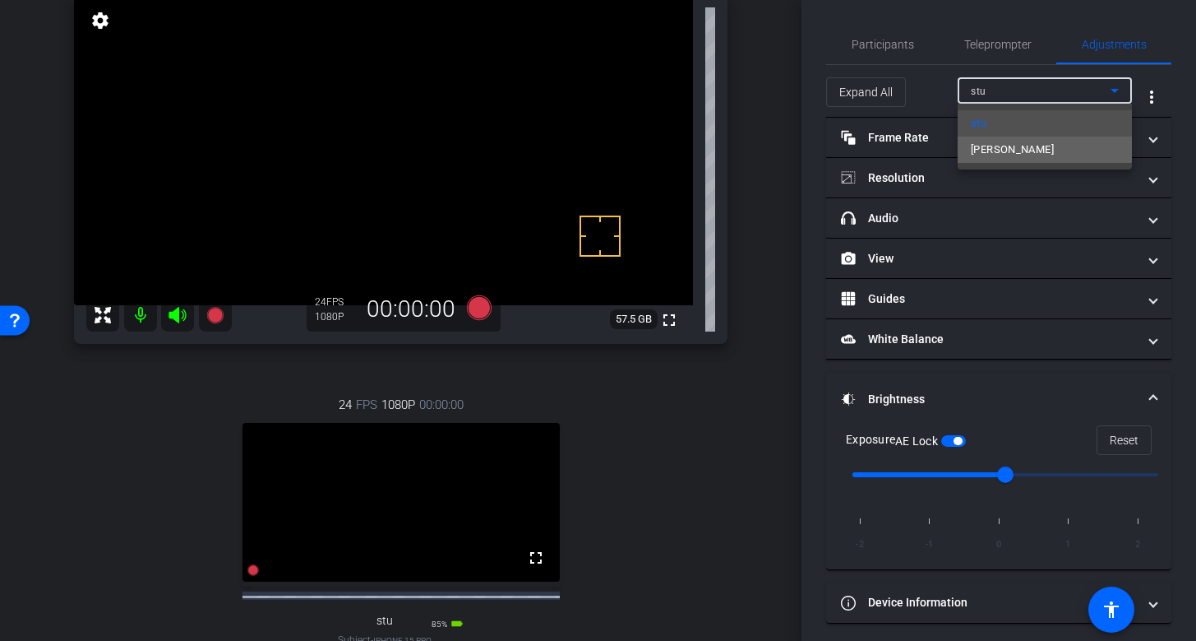
click at [1012, 146] on mat-option "Dave" at bounding box center [1045, 150] width 174 height 26
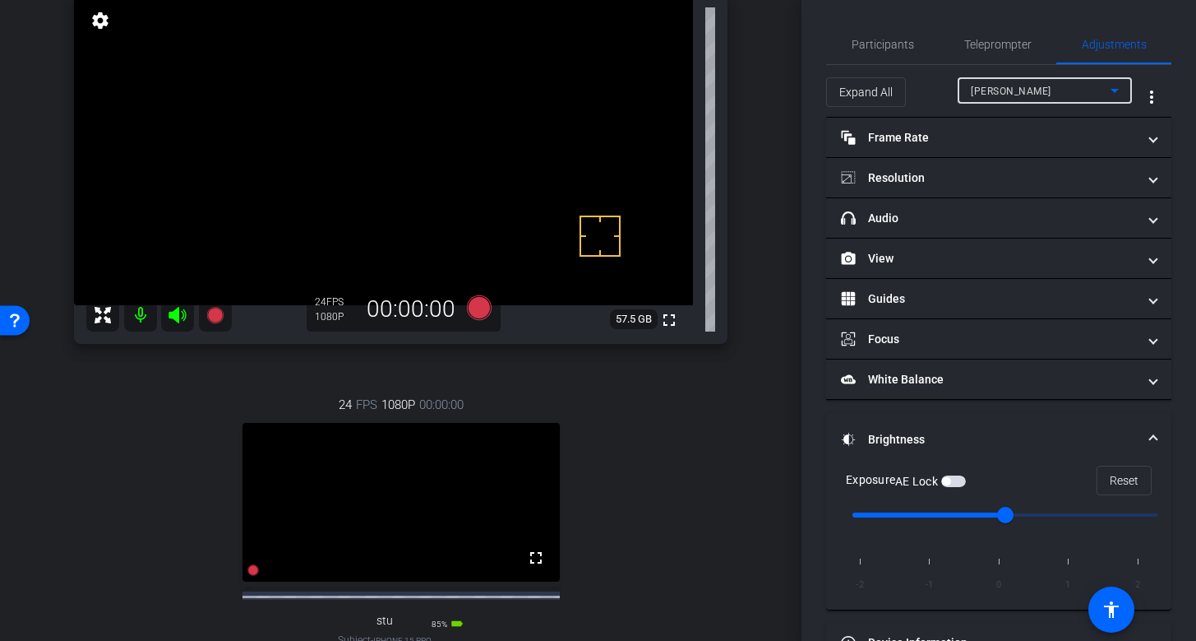
click at [539, 184] on video at bounding box center [383, 150] width 619 height 310
click at [951, 482] on span "button" at bounding box center [946, 481] width 8 height 8
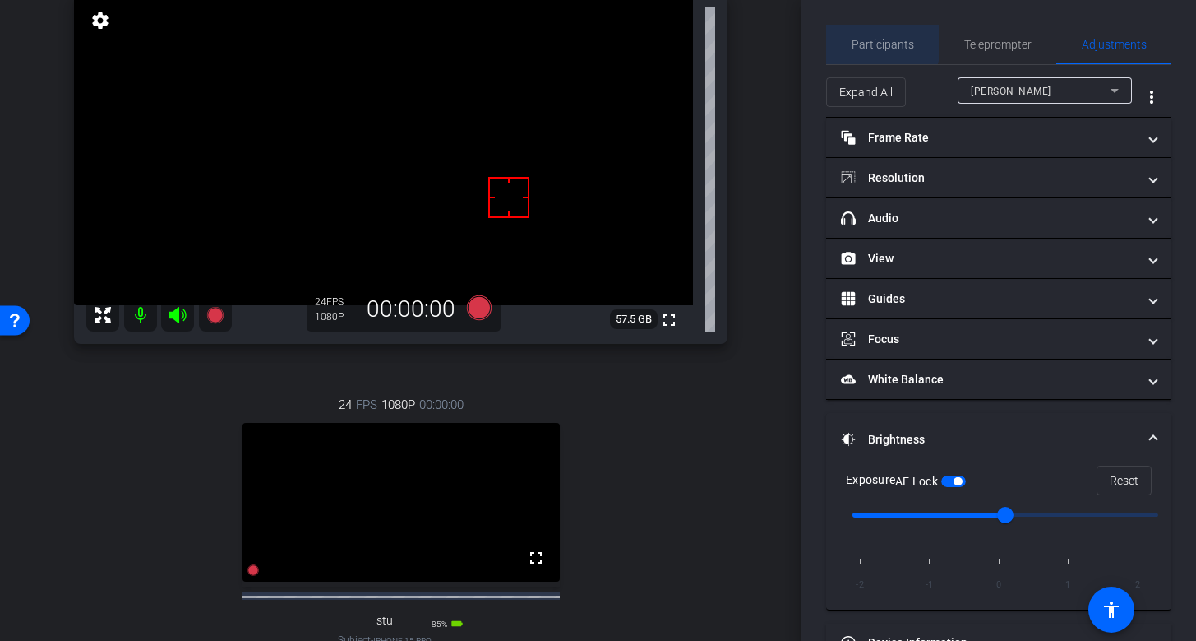
drag, startPoint x: 866, startPoint y: 42, endPoint x: 864, endPoint y: 72, distance: 30.5
click at [867, 44] on span "Participants" at bounding box center [883, 45] width 62 height 12
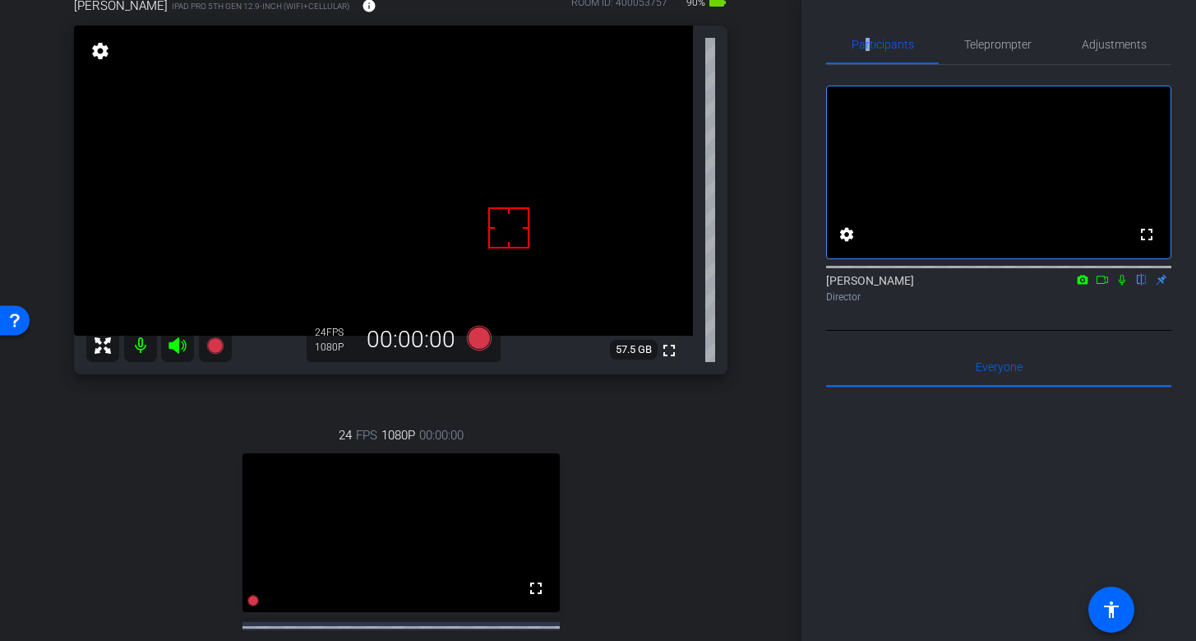
scroll to position [99, 0]
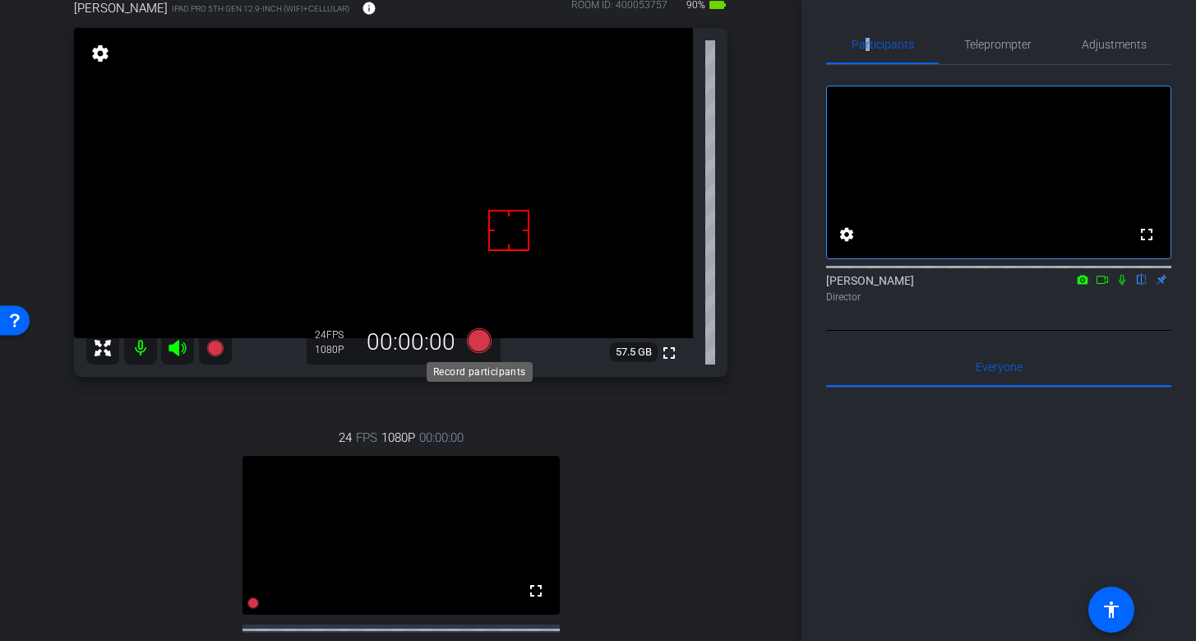
click at [482, 338] on icon at bounding box center [478, 339] width 25 height 25
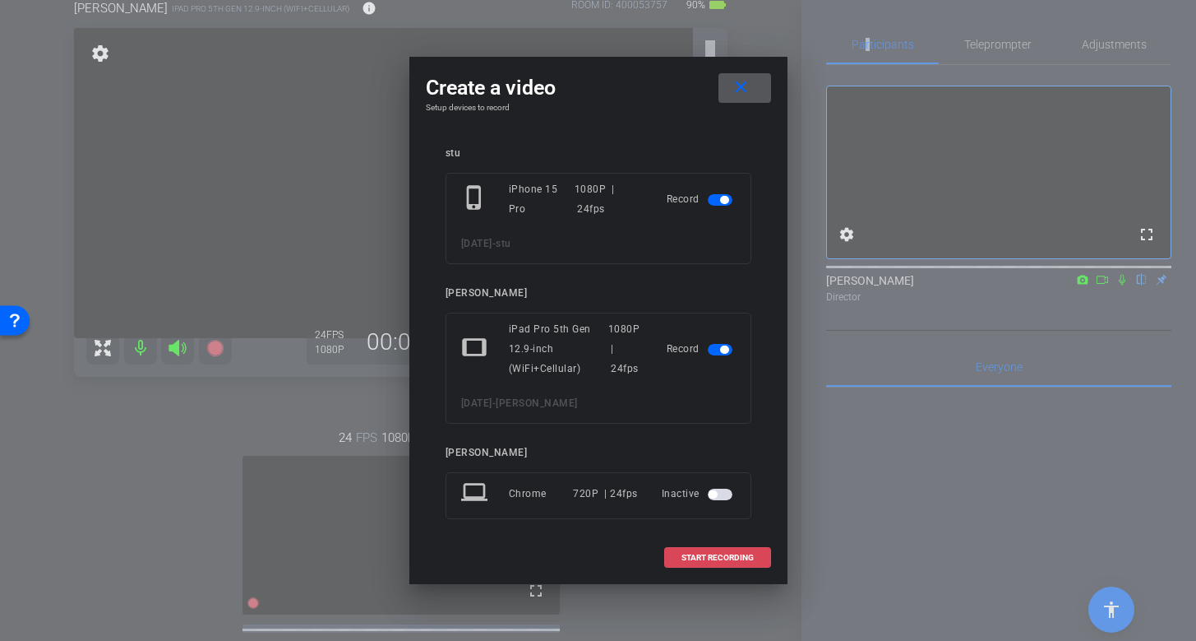
click at [732, 553] on span "START RECORDING" at bounding box center [718, 557] width 72 height 8
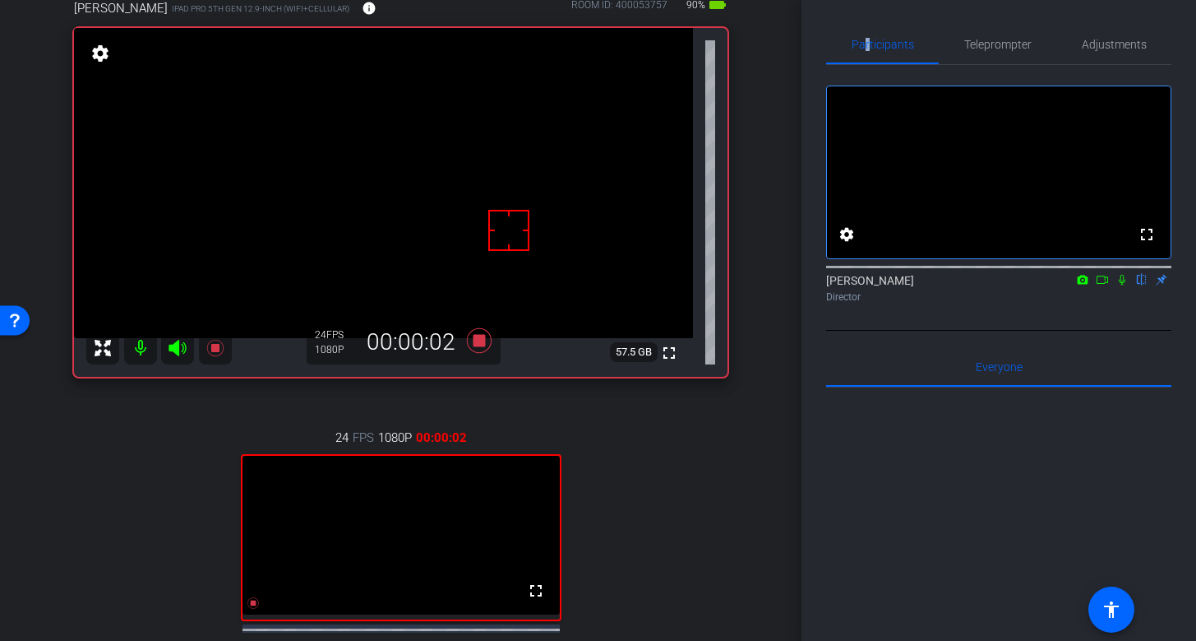
click at [1122, 285] on icon at bounding box center [1122, 280] width 13 height 12
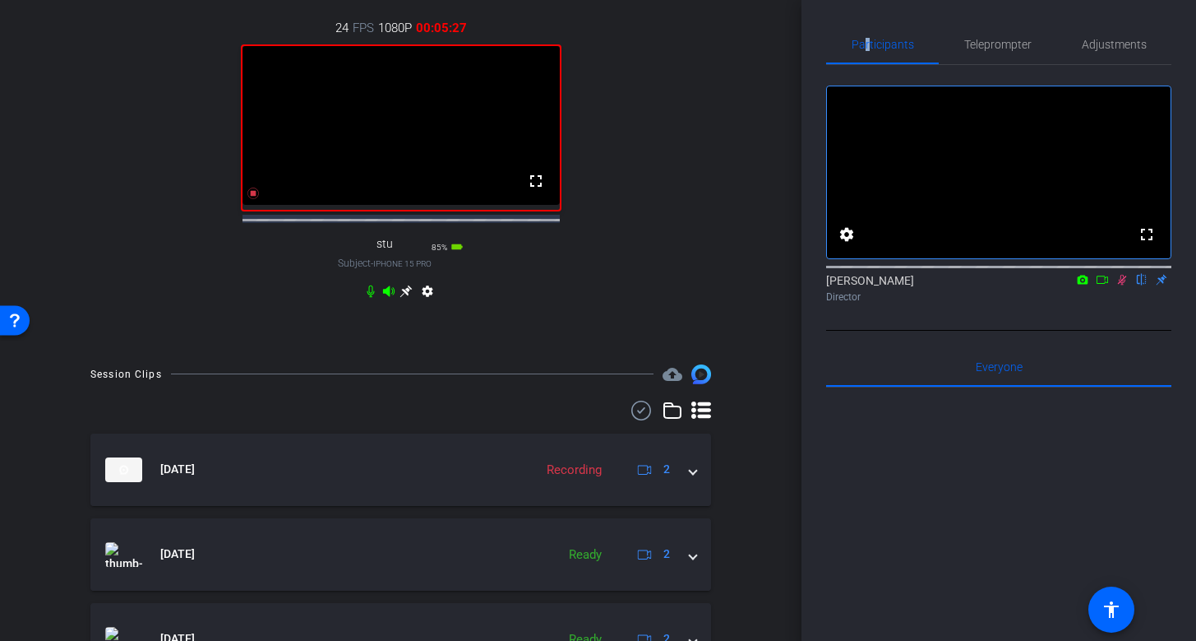
scroll to position [544, 0]
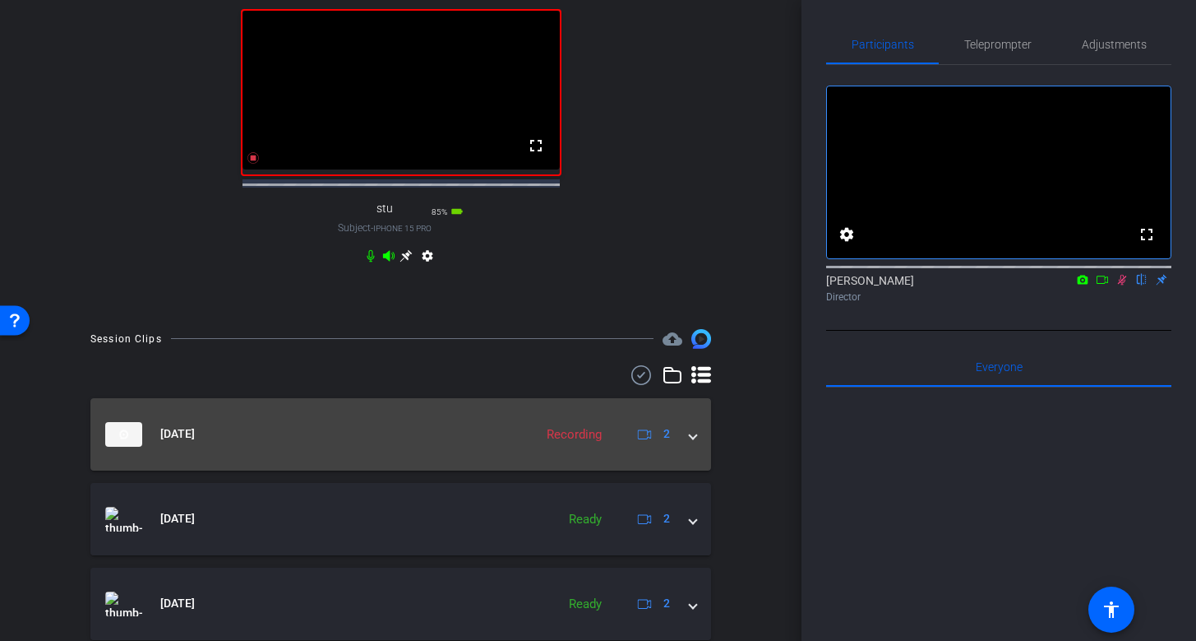
click at [696, 442] on span at bounding box center [693, 433] width 7 height 17
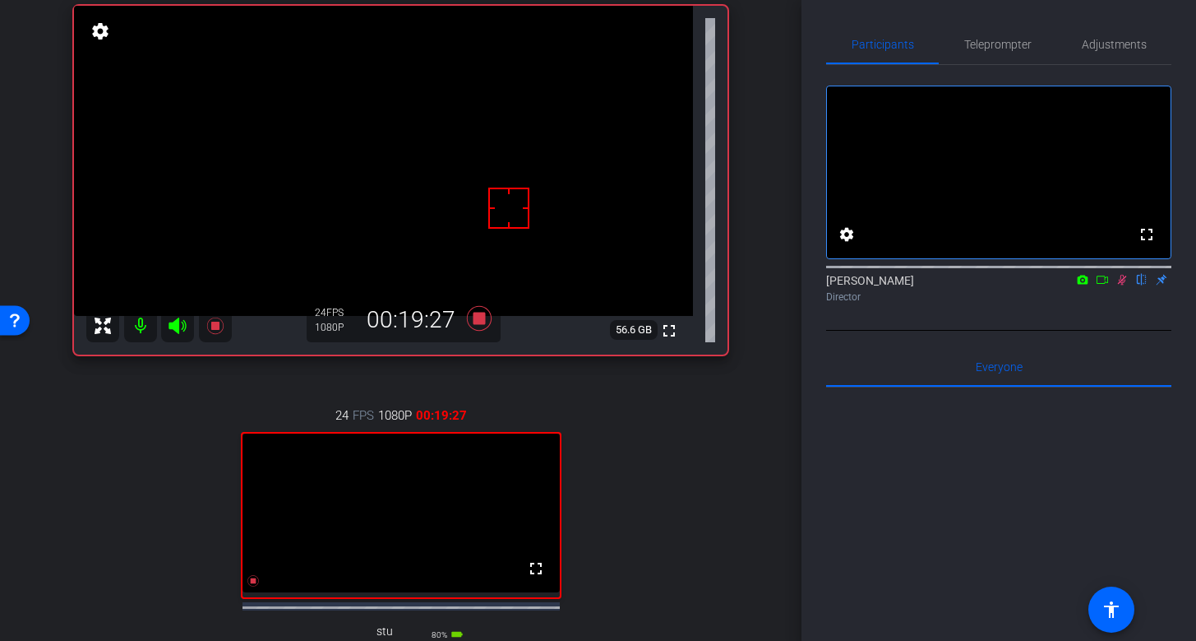
scroll to position [119, 0]
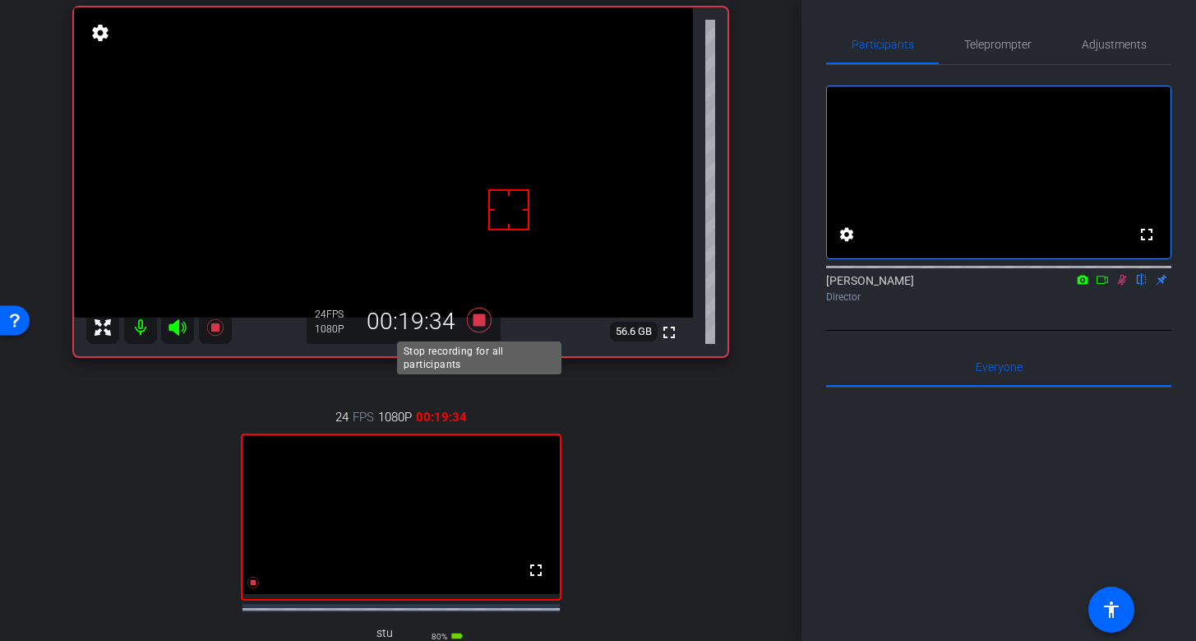
click at [479, 318] on icon at bounding box center [478, 319] width 25 height 25
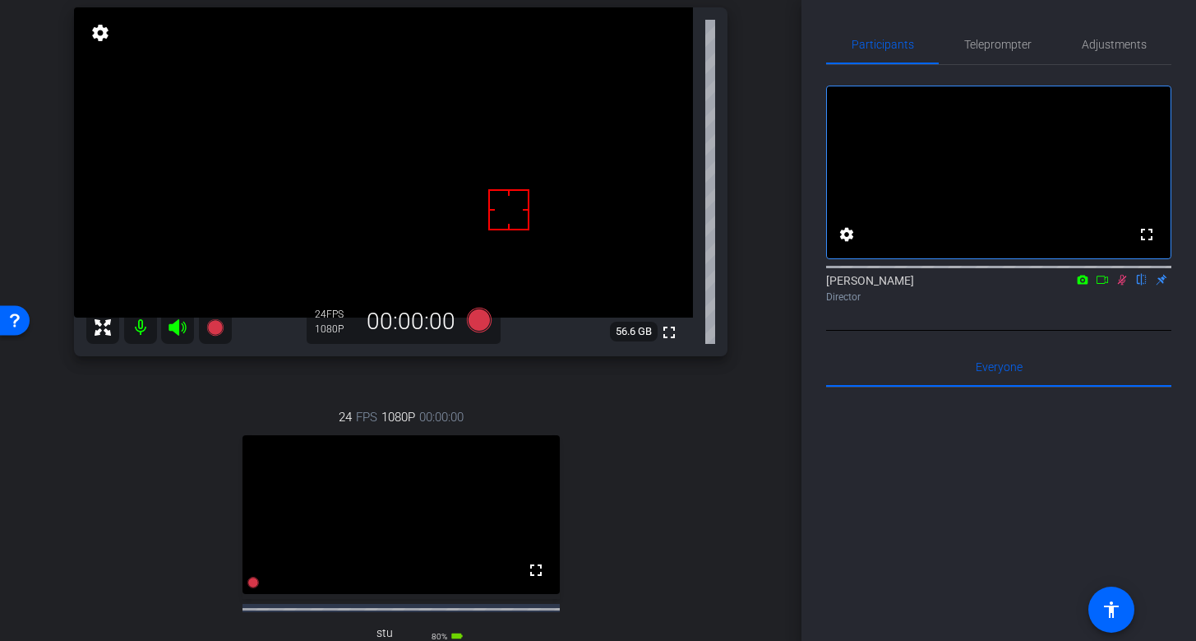
click at [1122, 285] on icon at bounding box center [1122, 280] width 9 height 11
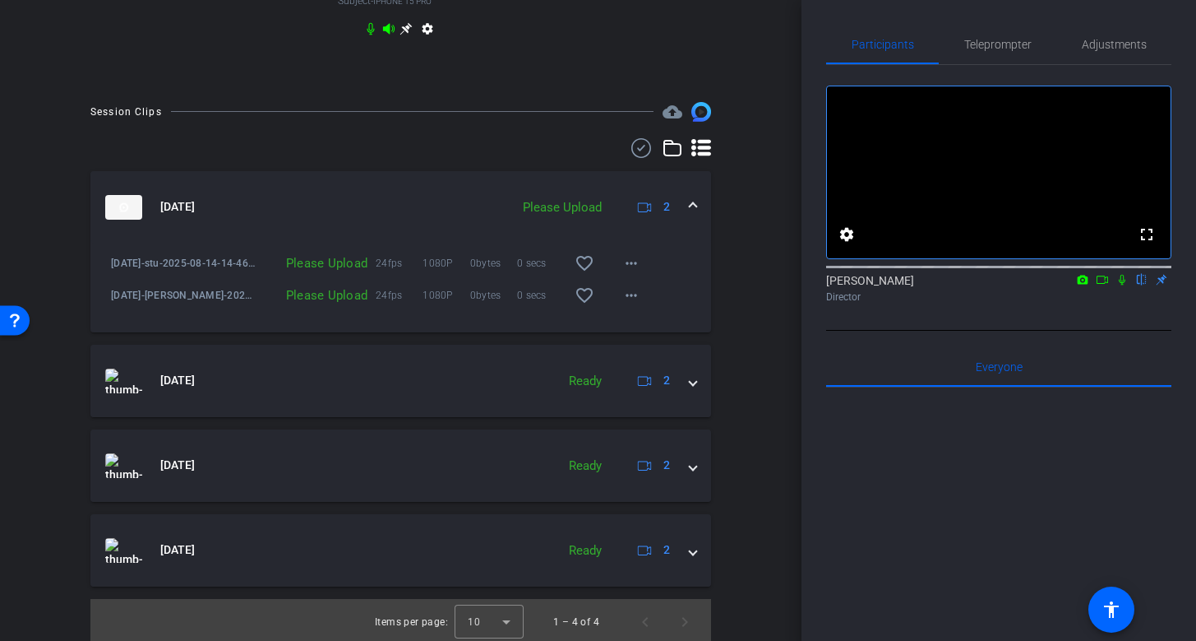
scroll to position [789, 0]
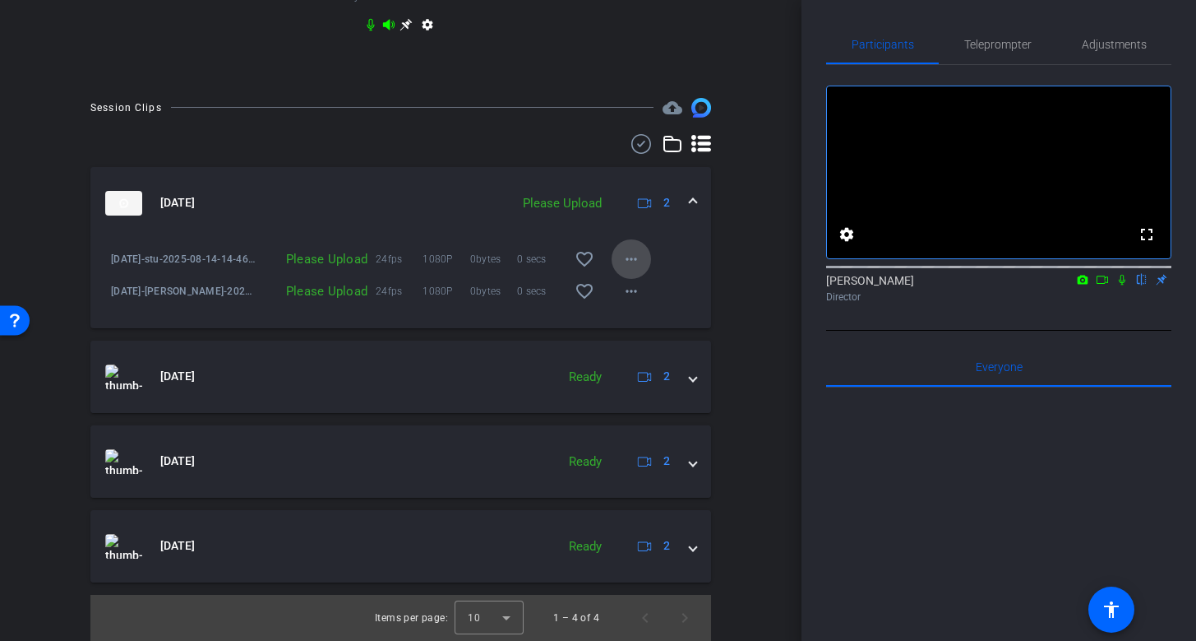
click at [635, 257] on mat-icon "more_horiz" at bounding box center [632, 259] width 20 height 20
click at [644, 288] on span "Upload" at bounding box center [658, 294] width 66 height 20
click at [631, 290] on mat-icon "more_horiz" at bounding box center [632, 291] width 20 height 20
click at [635, 323] on span "Upload" at bounding box center [658, 326] width 66 height 20
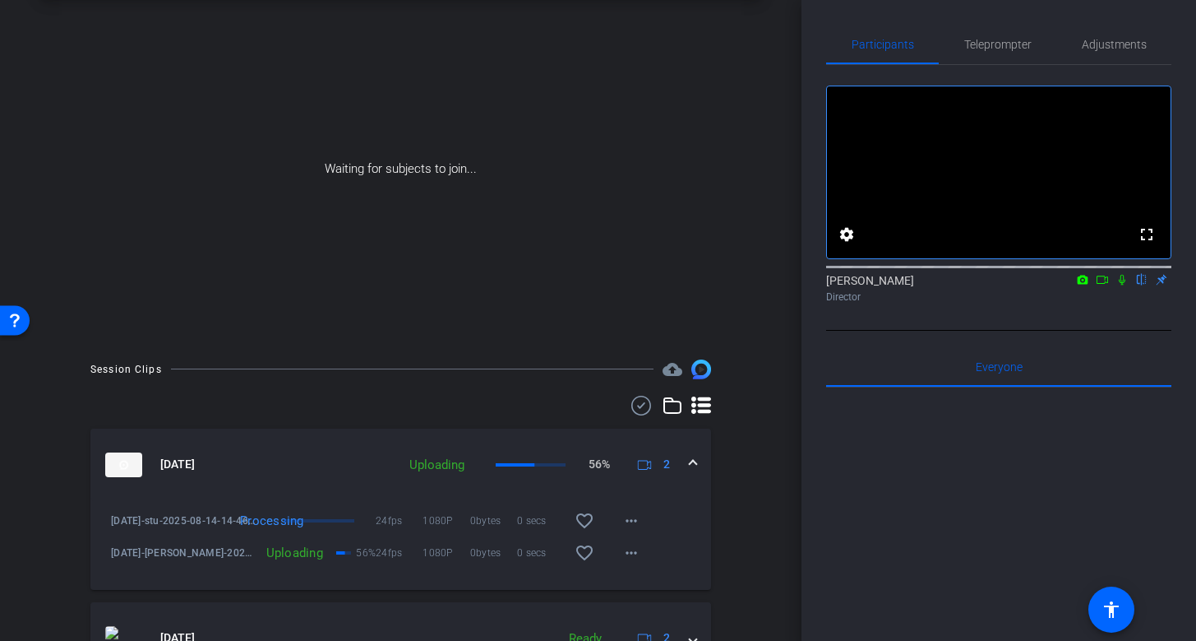
scroll to position [0, 0]
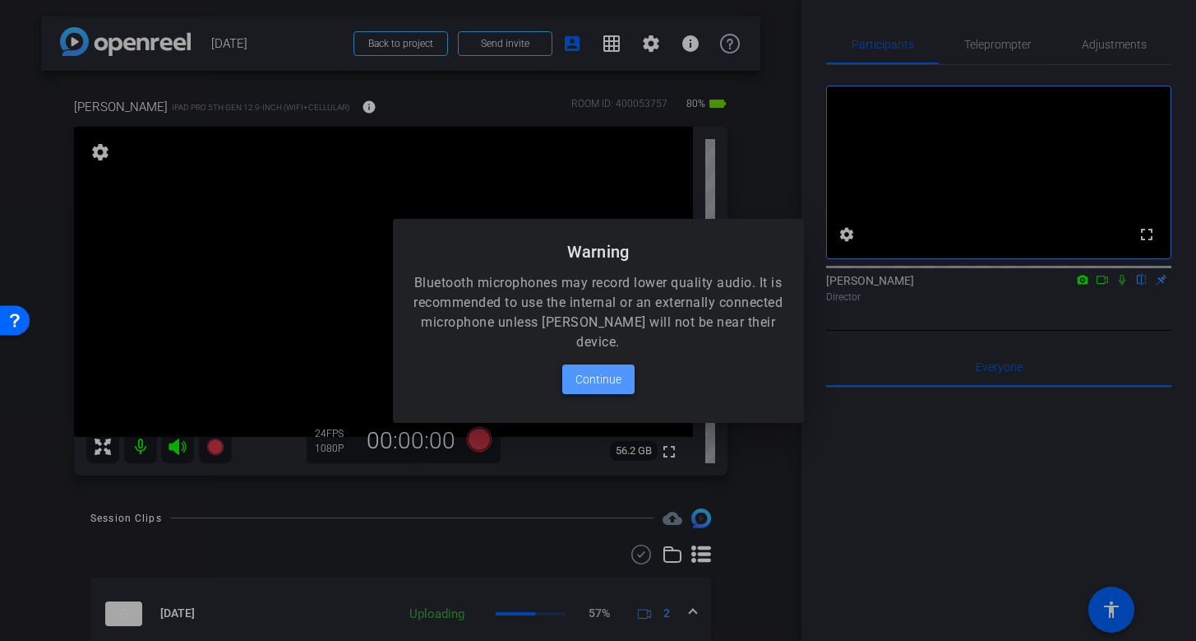
click at [601, 370] on span "Continue" at bounding box center [599, 379] width 46 height 20
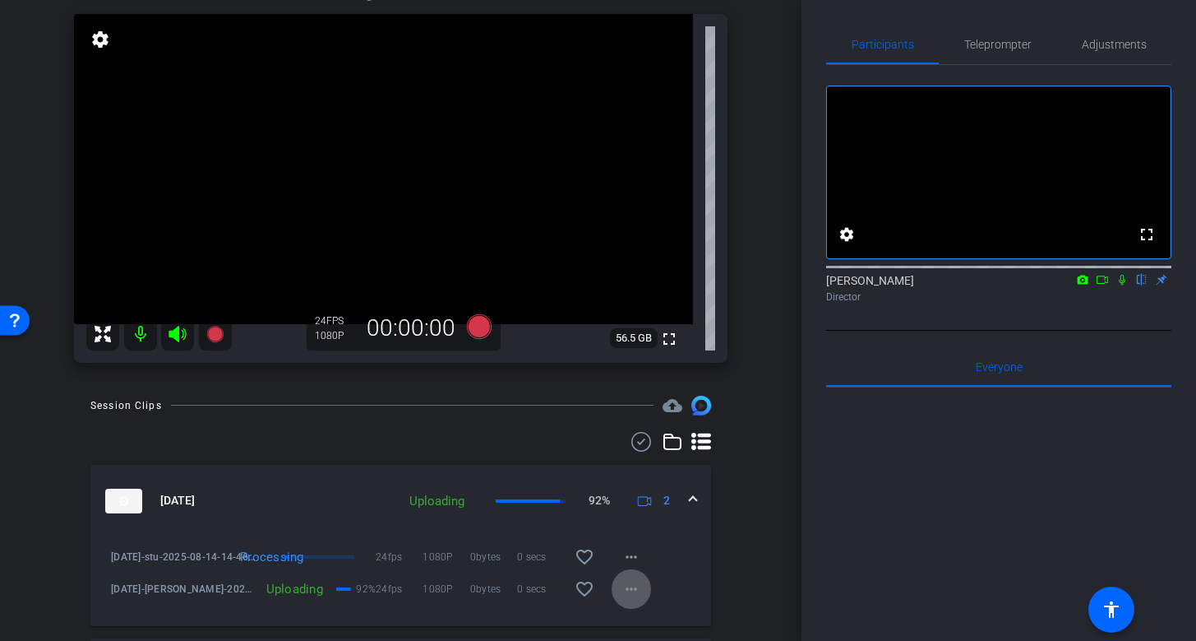
scroll to position [116, 0]
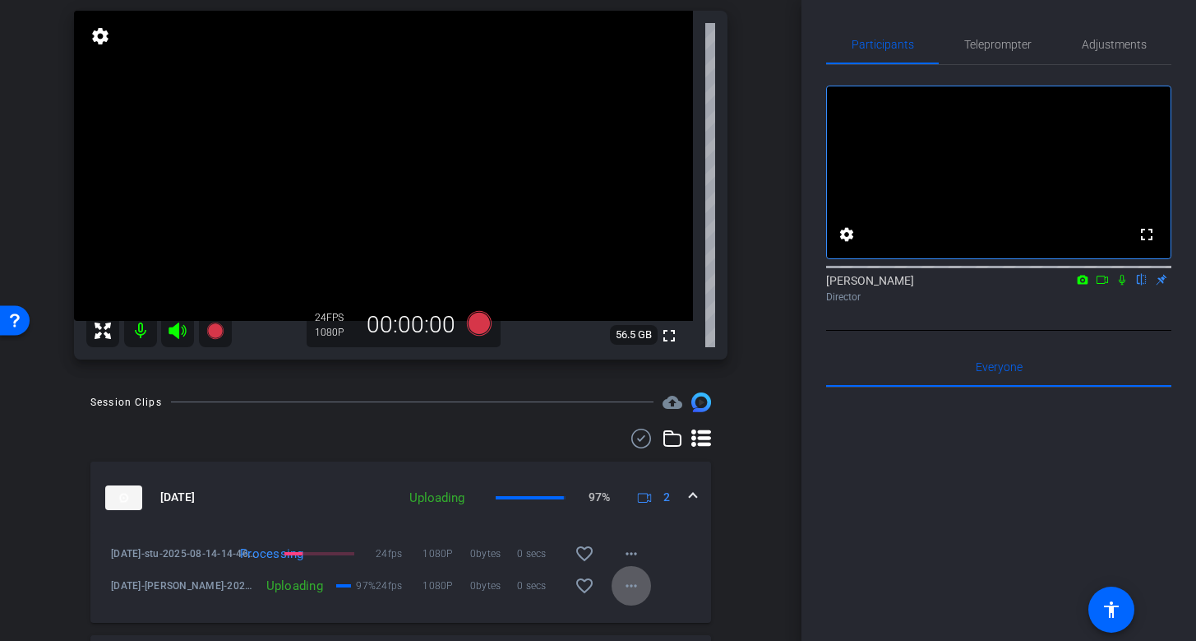
click at [32, 68] on div "arrow_back August 2025 Back to project Send invite account_box grid_on settings…" at bounding box center [401, 204] width 802 height 641
click at [34, 54] on div "arrow_back August 2025 Back to project Send invite account_box grid_on settings…" at bounding box center [401, 204] width 802 height 641
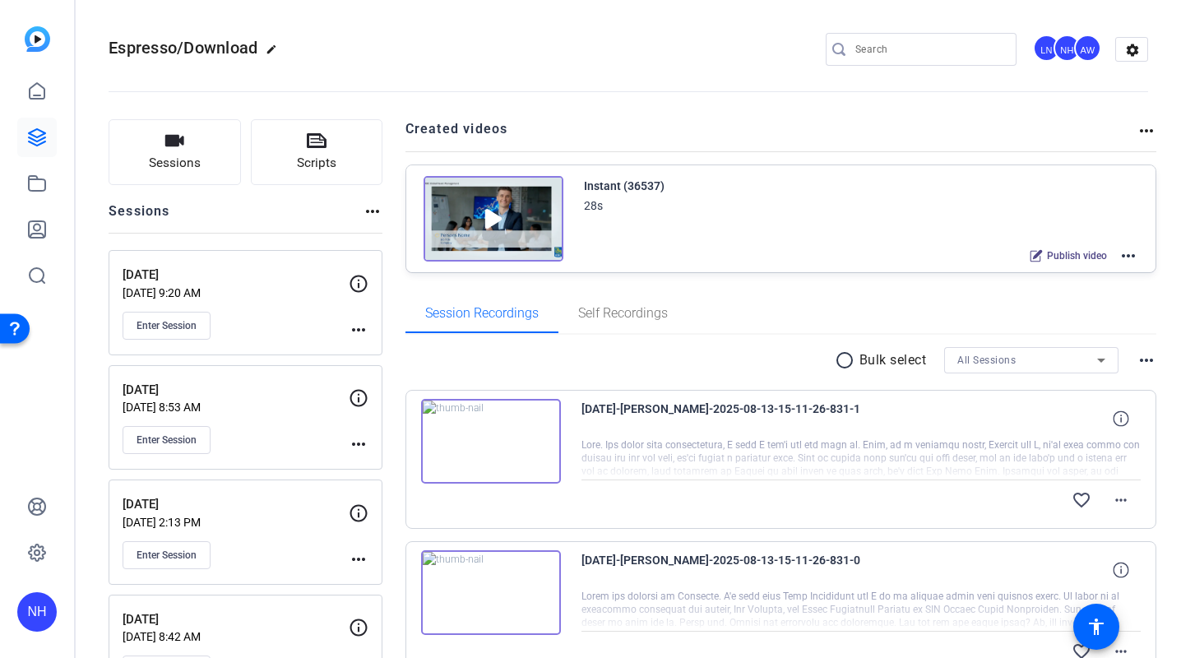
scroll to position [2, 0]
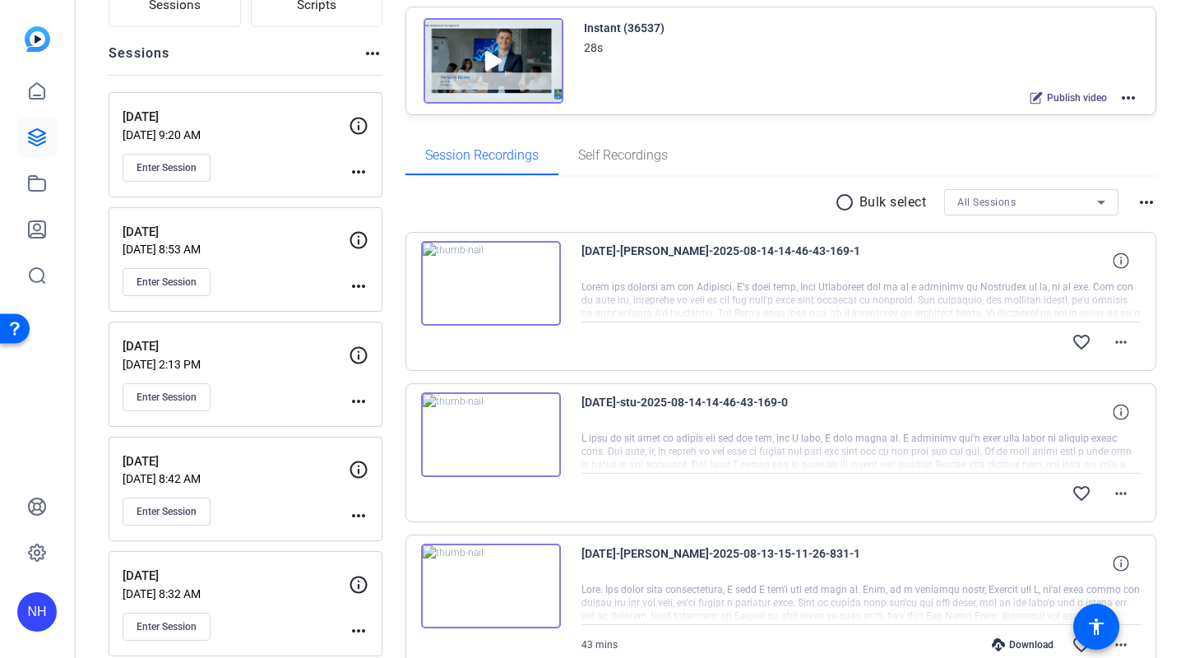
scroll to position [169, 0]
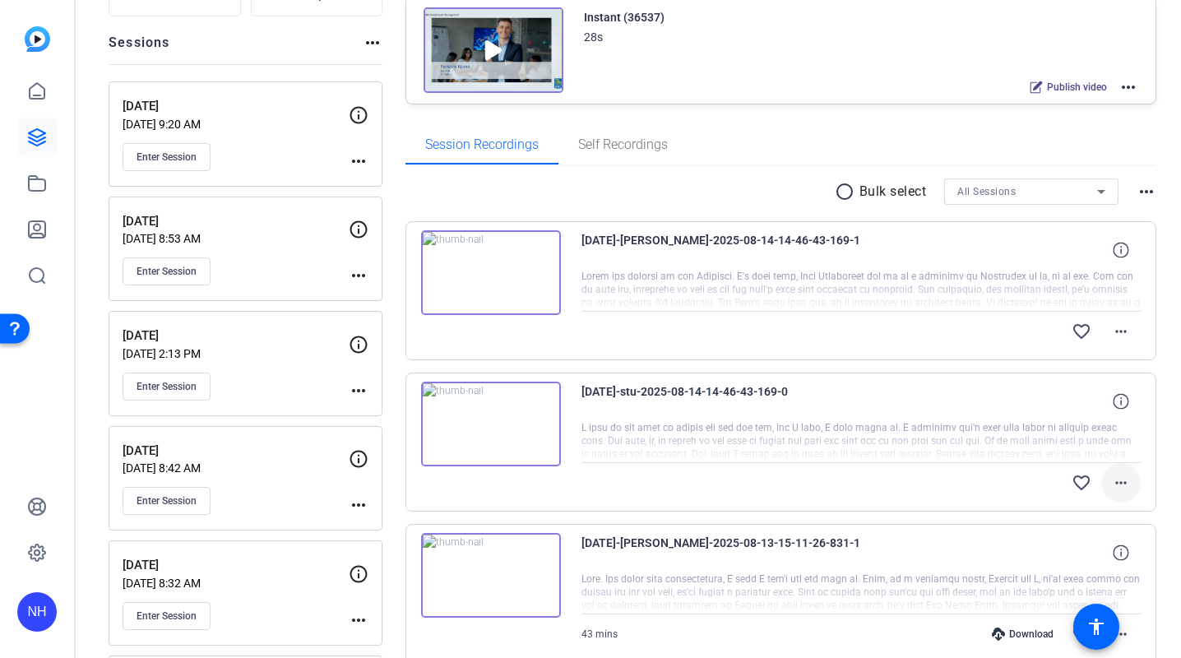
click at [1119, 478] on mat-icon "more_horiz" at bounding box center [1121, 483] width 20 height 20
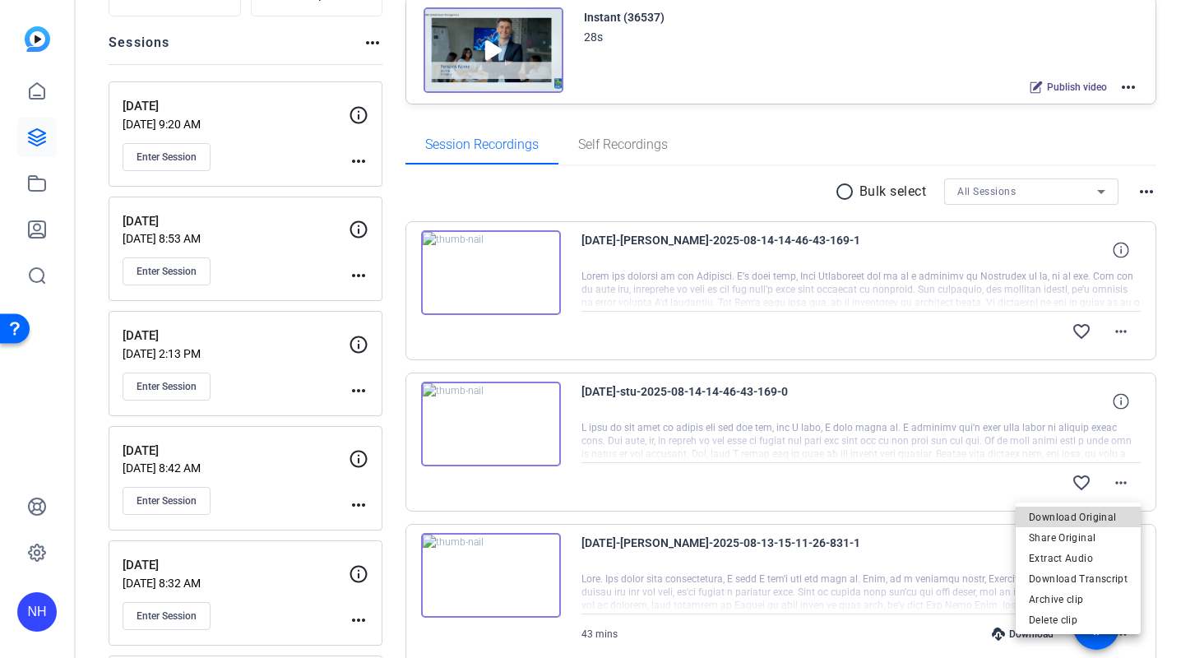
click at [1081, 514] on span "Download Original" at bounding box center [1078, 517] width 99 height 20
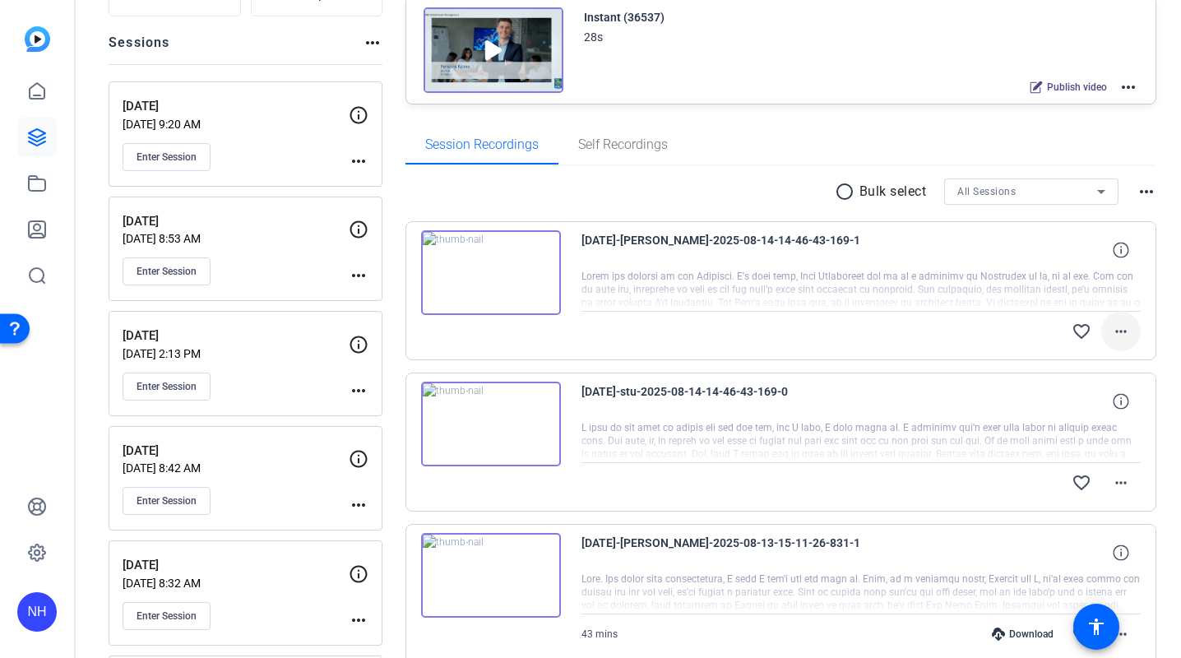
click at [1122, 330] on mat-icon "more_horiz" at bounding box center [1121, 332] width 20 height 20
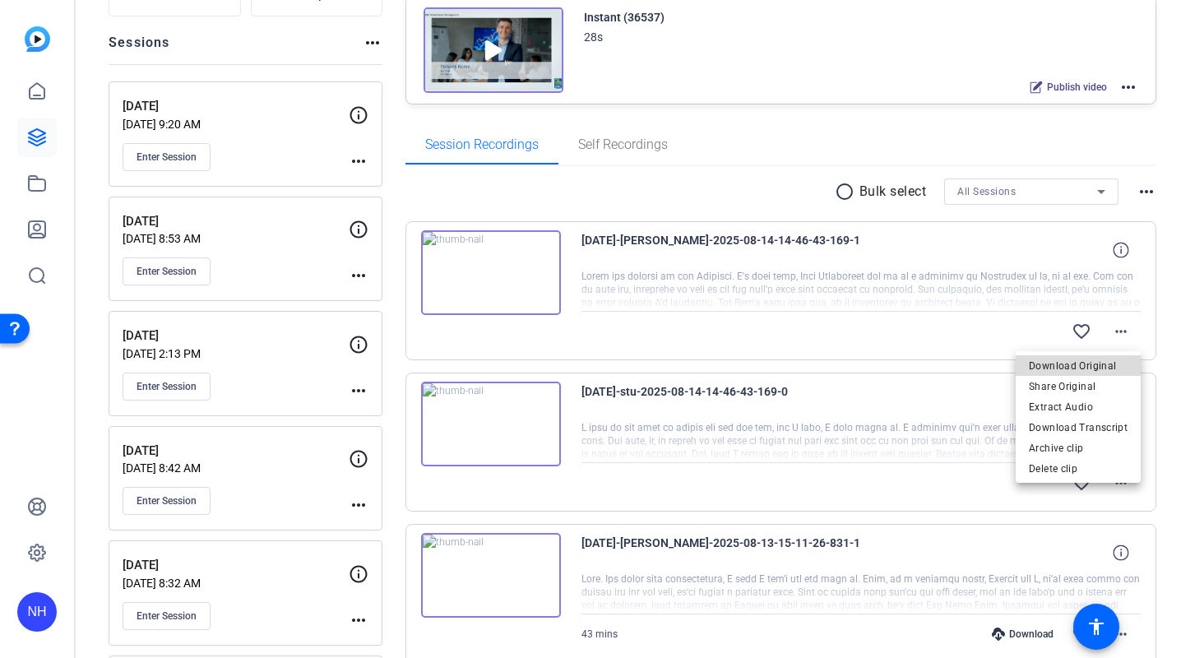
click at [1085, 359] on span "Download Original" at bounding box center [1078, 365] width 99 height 20
